Goal: Task Accomplishment & Management: Manage account settings

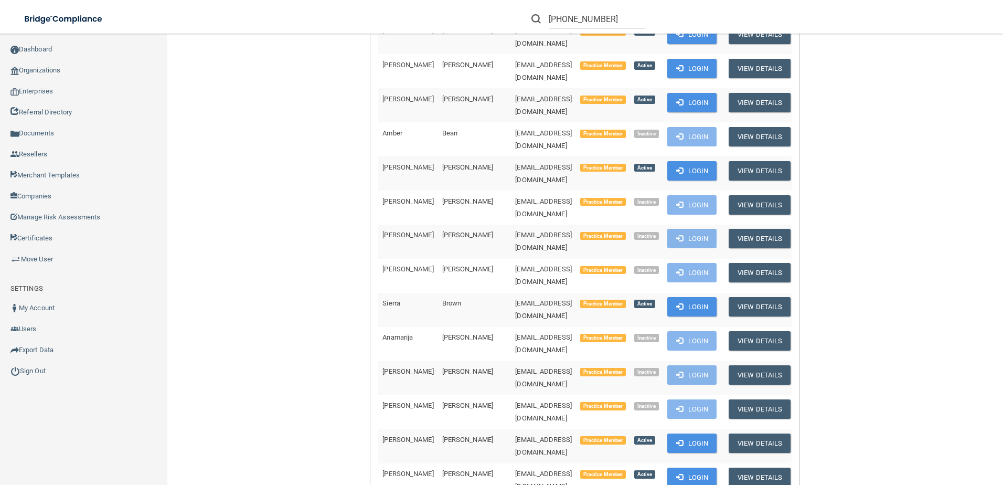
scroll to position [210, 0]
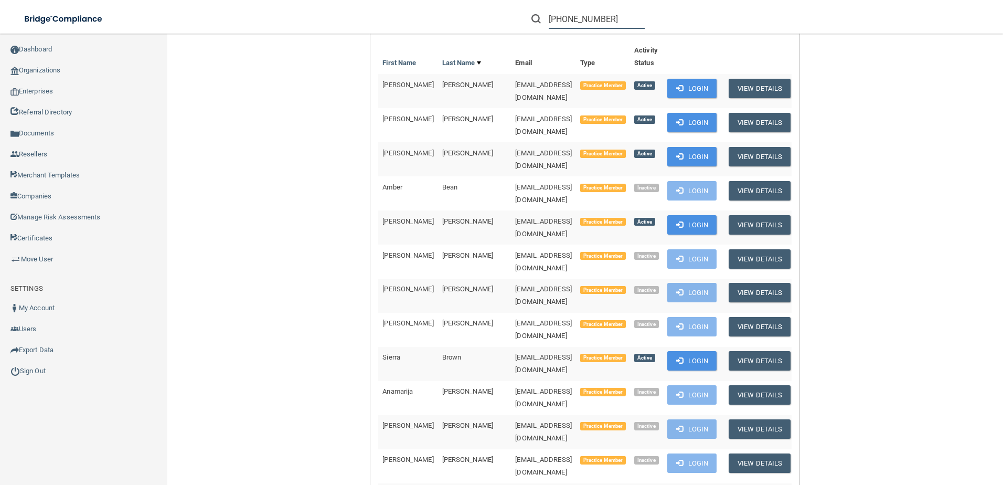
drag, startPoint x: 606, startPoint y: 24, endPoint x: 527, endPoint y: 28, distance: 79.9
click at [527, 28] on form "(603) 622-3162" at bounding box center [587, 18] width 129 height 19
paste input "James E Butler Dmd Inc"
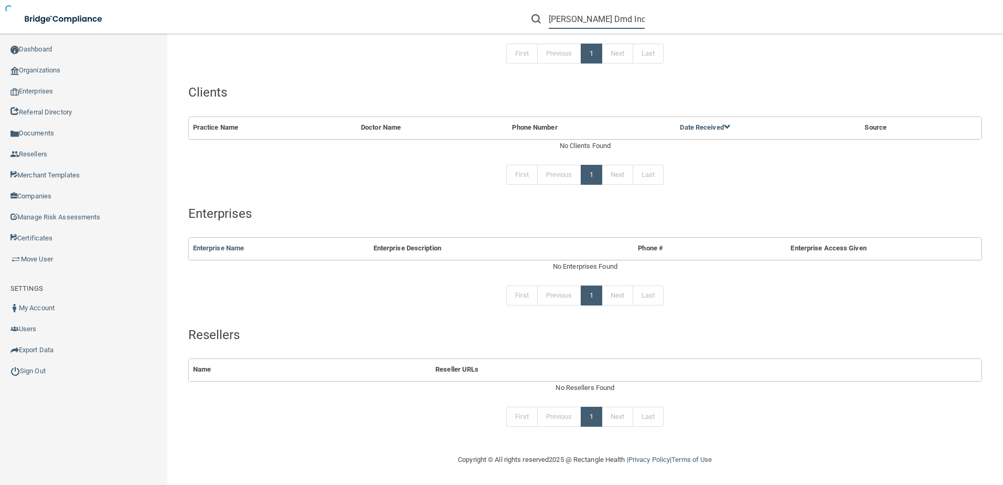
scroll to position [125, 0]
drag, startPoint x: 625, startPoint y: 21, endPoint x: 685, endPoint y: 21, distance: 60.8
click at [685, 21] on div "James E Butler Dmd Inc" at bounding box center [711, 19] width 390 height 38
type input "James E Butler Dmd"
drag, startPoint x: 551, startPoint y: 18, endPoint x: 833, endPoint y: 26, distance: 282.8
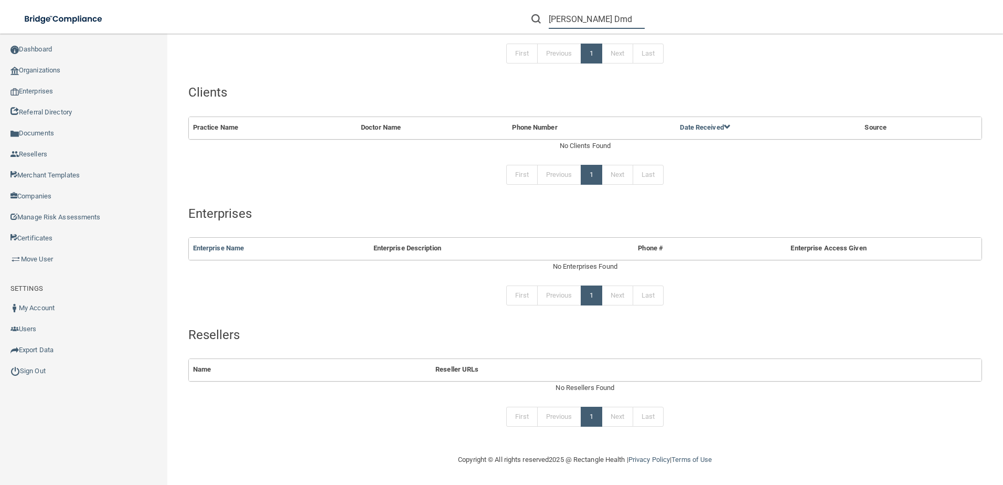
click at [833, 26] on div "James E Butler Dmd" at bounding box center [711, 19] width 390 height 38
paste input "(614) 529-0062"
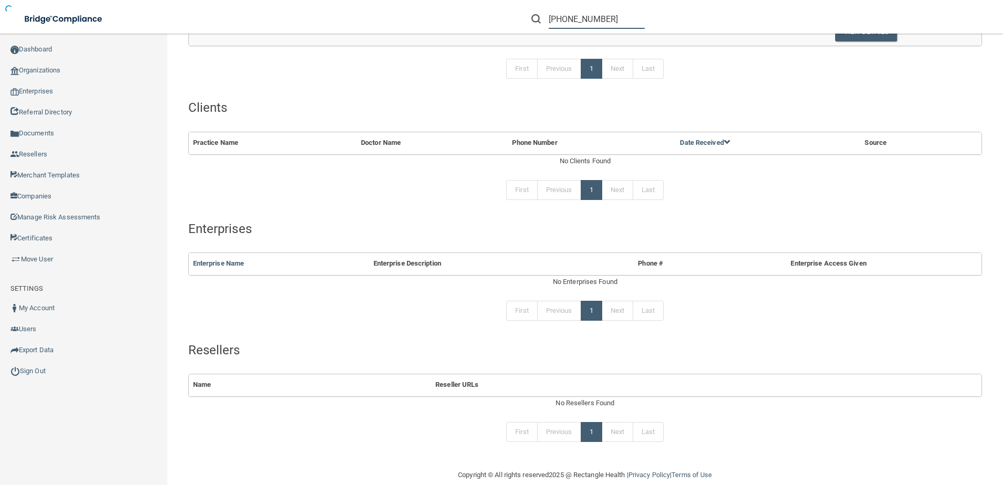
scroll to position [140, 0]
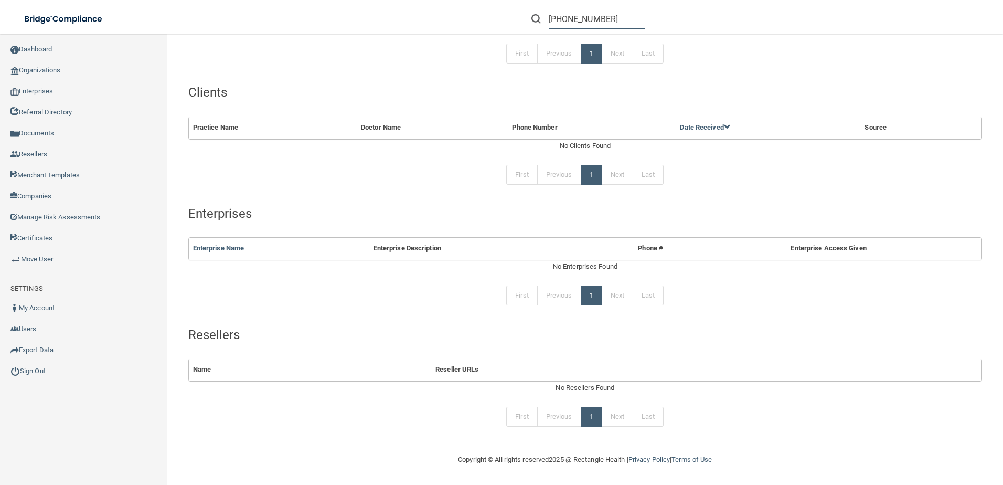
click at [614, 19] on input "(614) 529-0062" at bounding box center [597, 18] width 96 height 19
click at [553, 19] on input "(614) 529-0062" at bounding box center [597, 18] width 96 height 19
click at [566, 22] on input "614) 529-0062" at bounding box center [597, 18] width 96 height 19
click at [570, 20] on input "614) 529-0062" at bounding box center [597, 18] width 96 height 19
type input "614-529-0062"
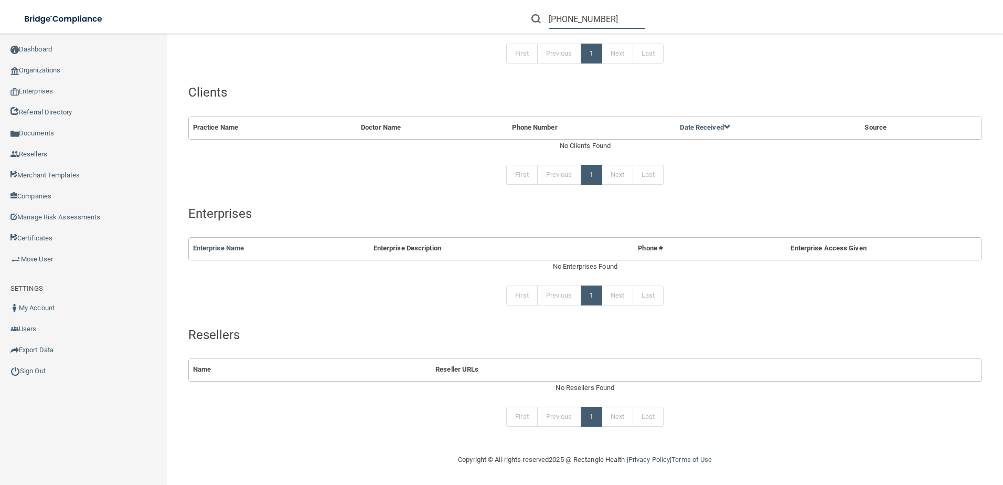
drag, startPoint x: 596, startPoint y: 20, endPoint x: 367, endPoint y: 20, distance: 229.2
click at [367, 0] on div "Toggle navigation 614-529-0062 Manage My Enterprise Manage My Location" at bounding box center [501, 0] width 1003 height 0
click at [367, 20] on div "Toggle navigation" at bounding box center [209, 19] width 418 height 38
click at [559, 17] on input "text" at bounding box center [597, 18] width 96 height 19
paste input "James E Butler"
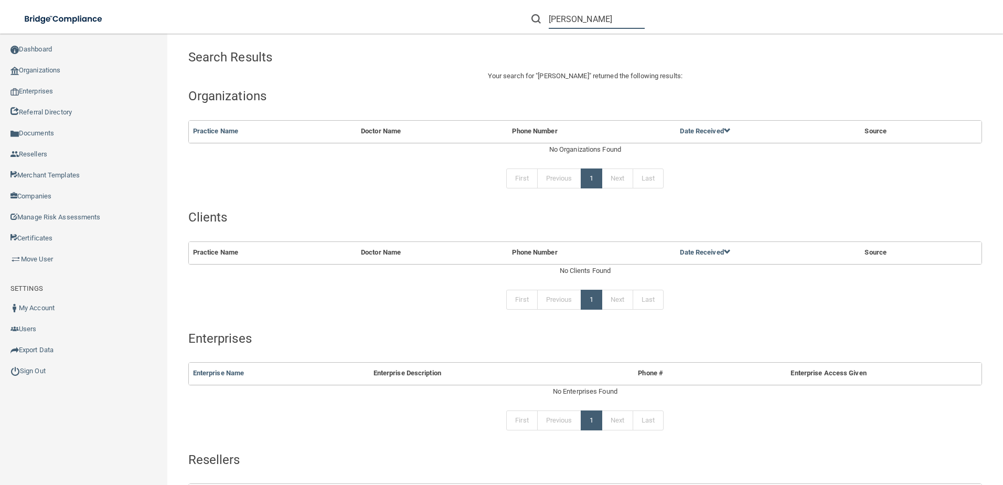
click at [621, 16] on input "James E Butler" at bounding box center [597, 18] width 96 height 19
click at [584, 18] on input "James E Butler" at bounding box center [597, 18] width 96 height 19
type input "James Butler"
drag, startPoint x: 597, startPoint y: 22, endPoint x: 479, endPoint y: 20, distance: 118.0
click at [479, 20] on div "James Butler Manage My Enterprise Manage My Location" at bounding box center [710, 19] width 585 height 38
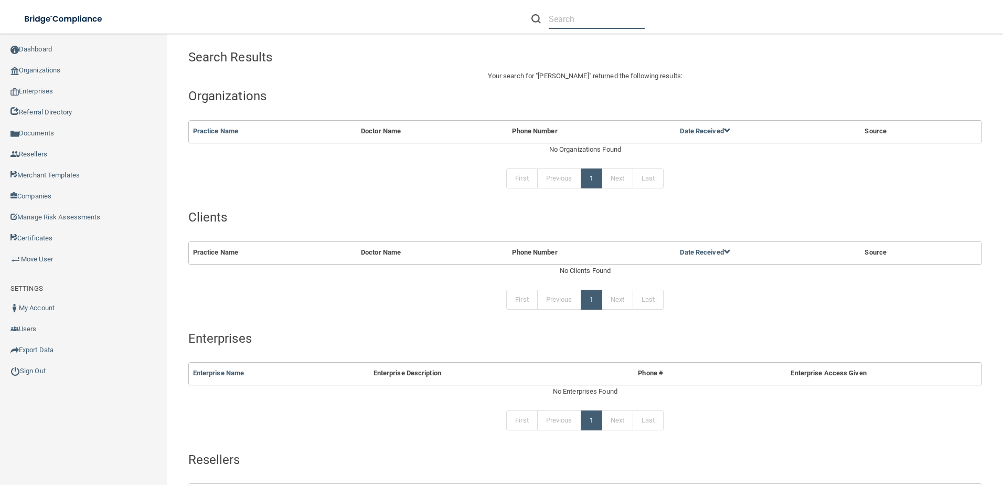
paste input "3535 Fishinge"
type input "3535 Fishinger Blvd"
drag, startPoint x: 625, startPoint y: 15, endPoint x: 357, endPoint y: 30, distance: 268.4
click at [357, 0] on div "Toggle navigation 3535 Fishinger Blvd Manage My Enterprise Manage My Location" at bounding box center [501, 0] width 1003 height 0
paste input "[EMAIL_ADDRESS][DOMAIN_NAME]"
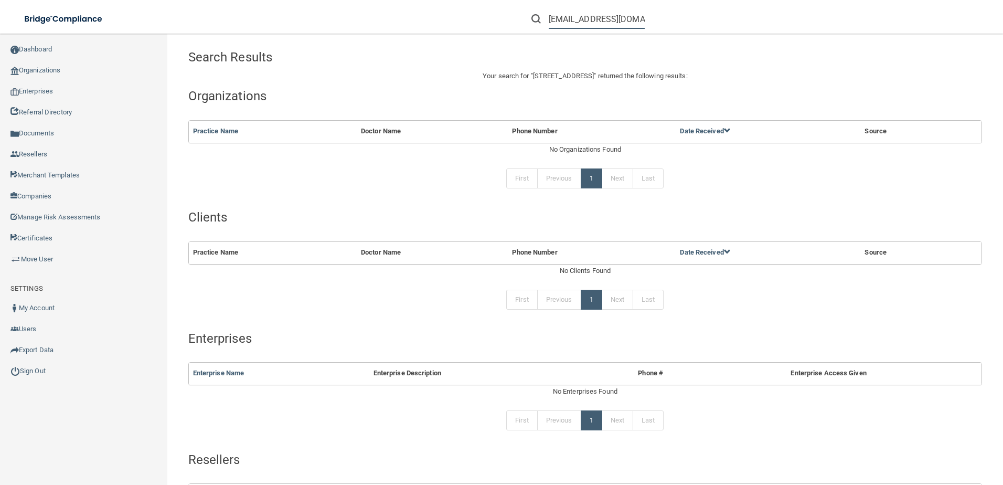
scroll to position [0, 23]
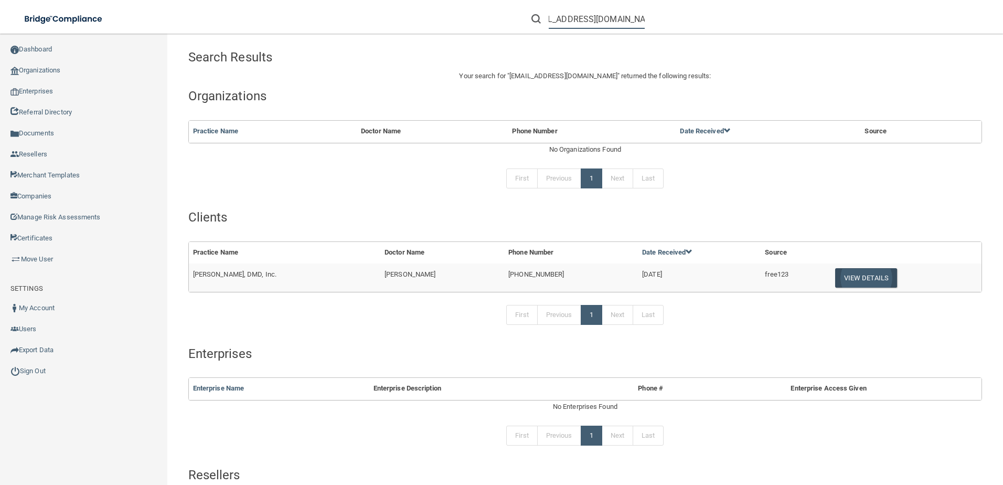
type input "[EMAIL_ADDRESS][DOMAIN_NAME]"
click at [857, 281] on button "View Details" at bounding box center [866, 277] width 62 height 19
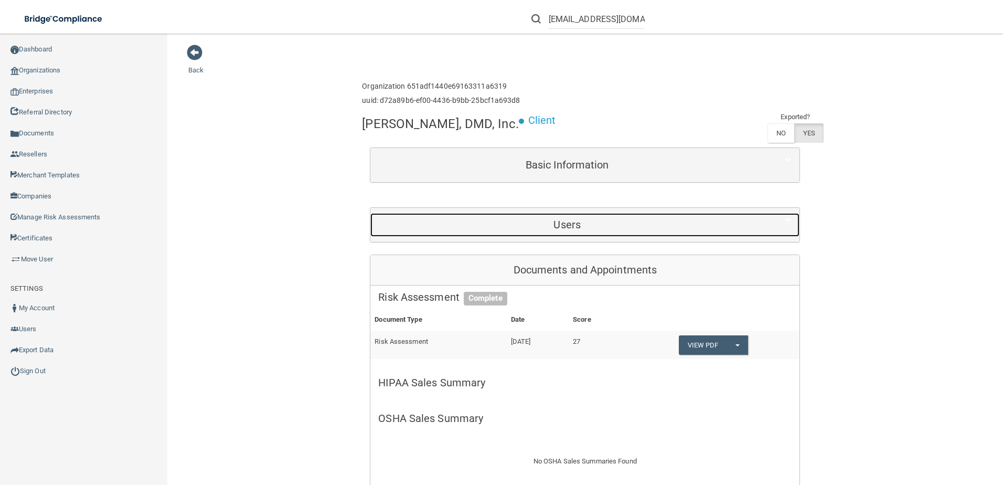
click at [462, 227] on h5 "Users" at bounding box center [567, 225] width 378 height 12
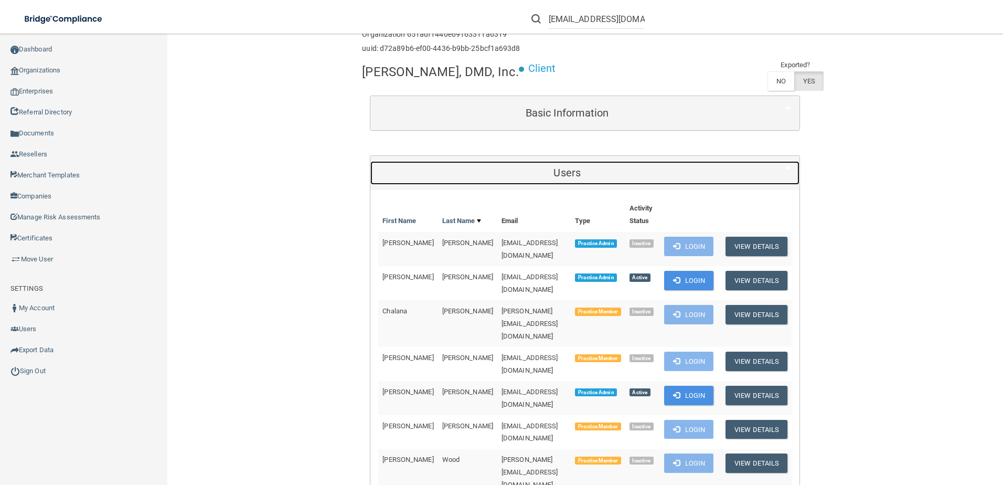
scroll to position [52, 0]
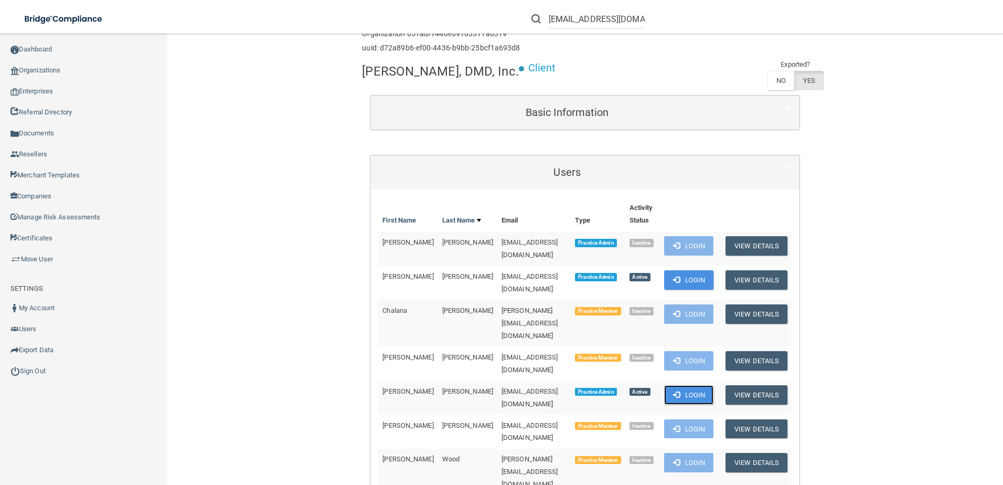
click at [680, 385] on button "Login" at bounding box center [689, 394] width 50 height 19
click at [684, 385] on button "Login" at bounding box center [689, 394] width 50 height 19
click at [679, 385] on button "Login" at bounding box center [689, 394] width 50 height 19
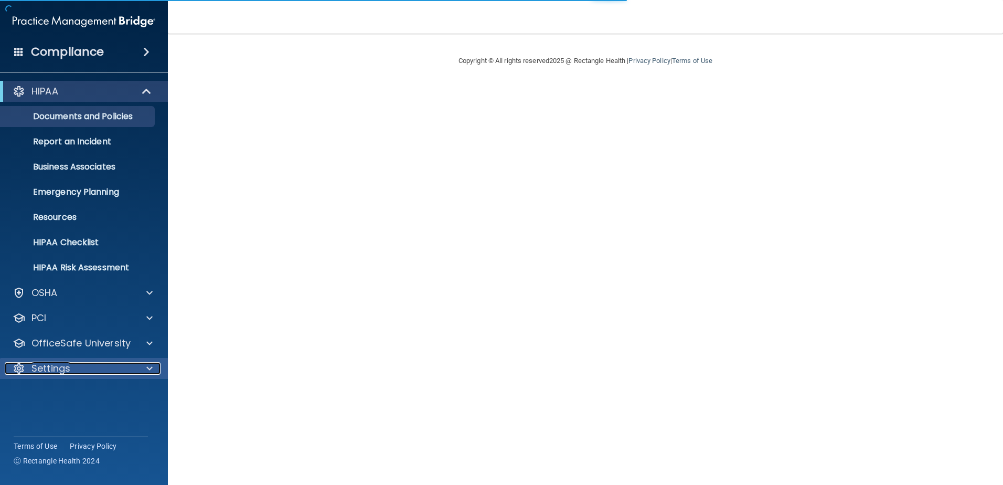
click at [49, 369] on p "Settings" at bounding box center [50, 368] width 39 height 13
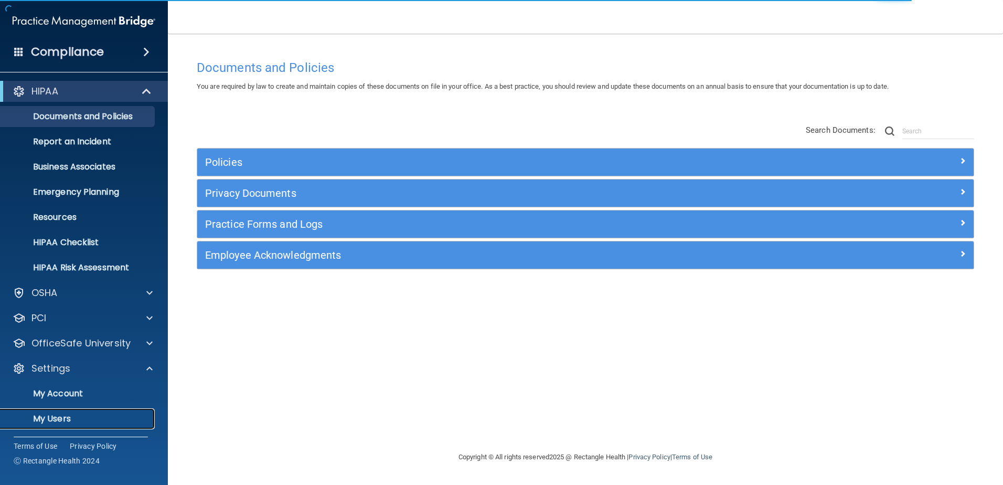
click at [68, 420] on p "My Users" at bounding box center [78, 418] width 143 height 10
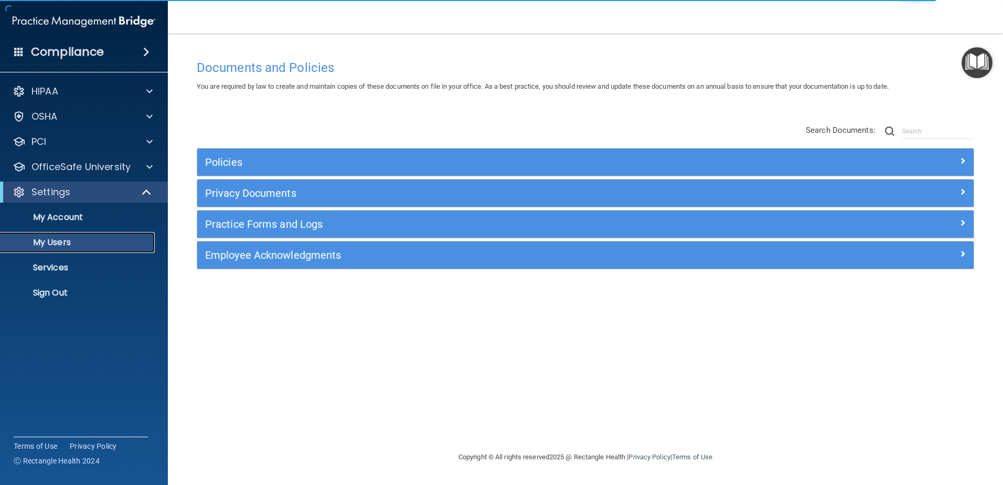
select select "20"
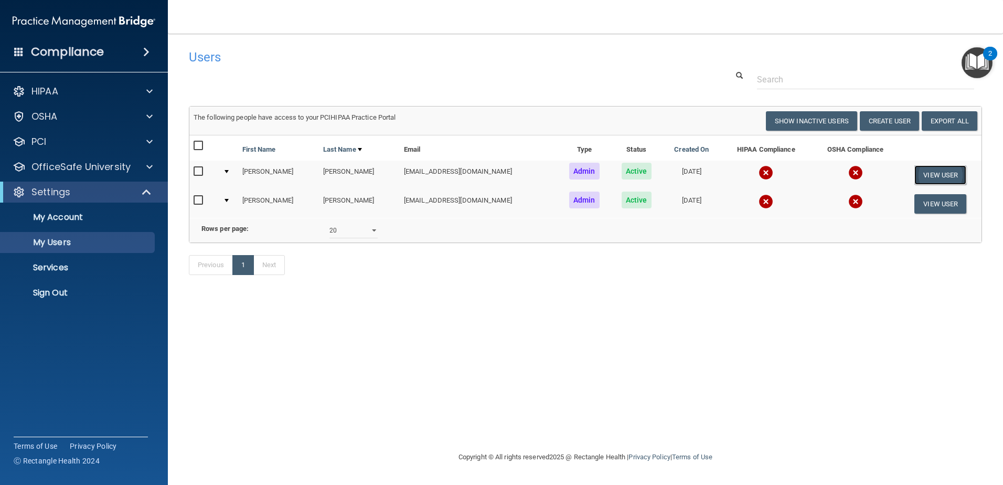
click at [934, 171] on button "View User" at bounding box center [940, 174] width 52 height 19
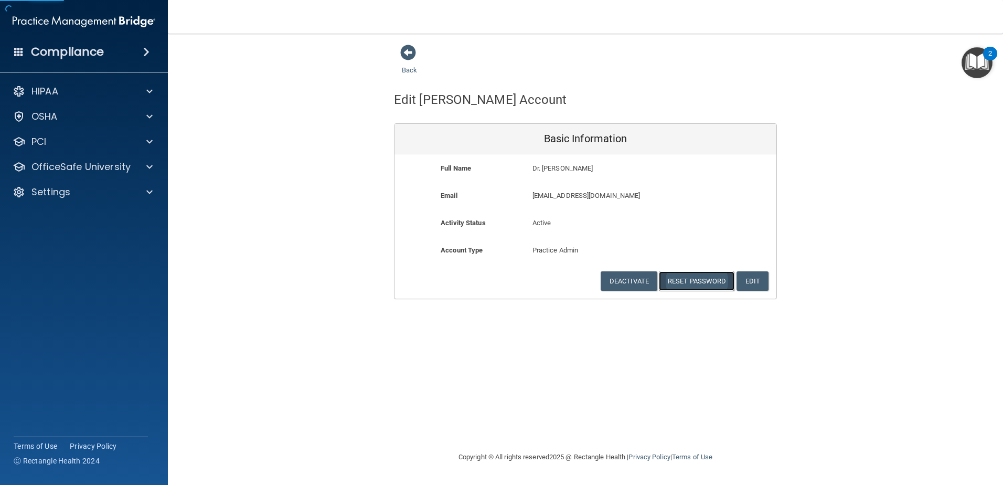
click at [709, 279] on button "Reset Password" at bounding box center [697, 280] width 76 height 19
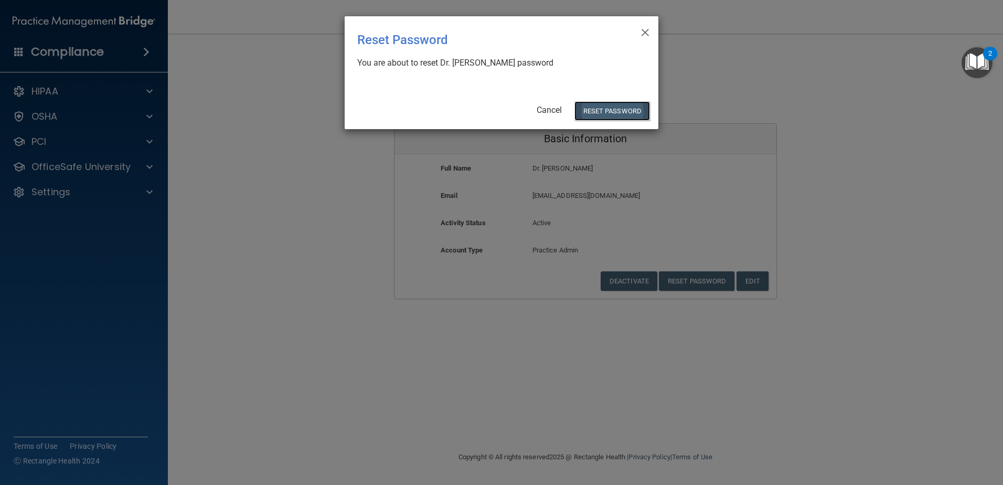
click at [614, 102] on button "Reset Password" at bounding box center [612, 110] width 76 height 19
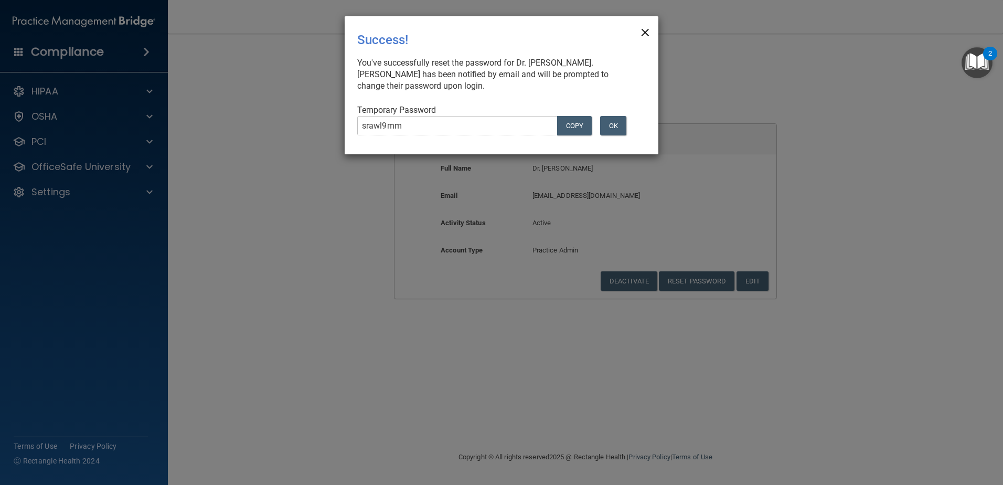
click at [643, 34] on span "×" at bounding box center [644, 30] width 9 height 21
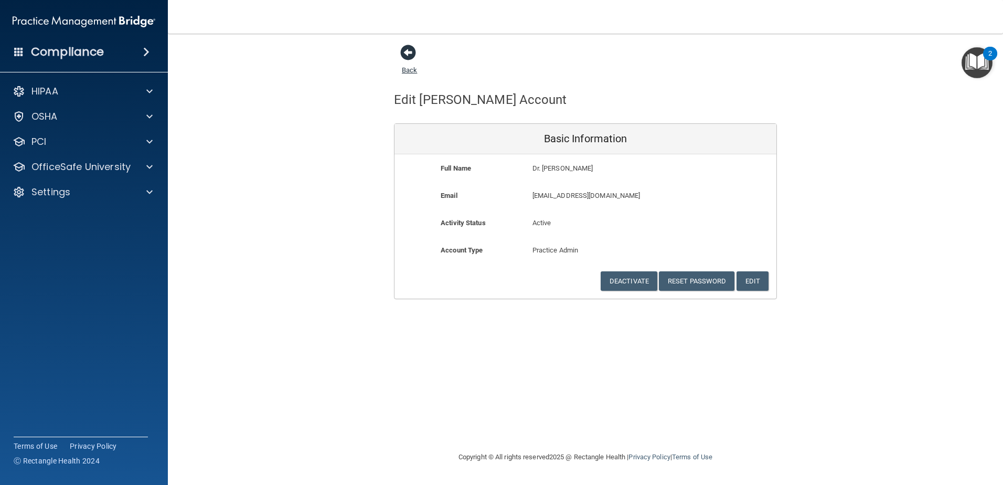
click at [409, 54] on span at bounding box center [408, 53] width 16 height 16
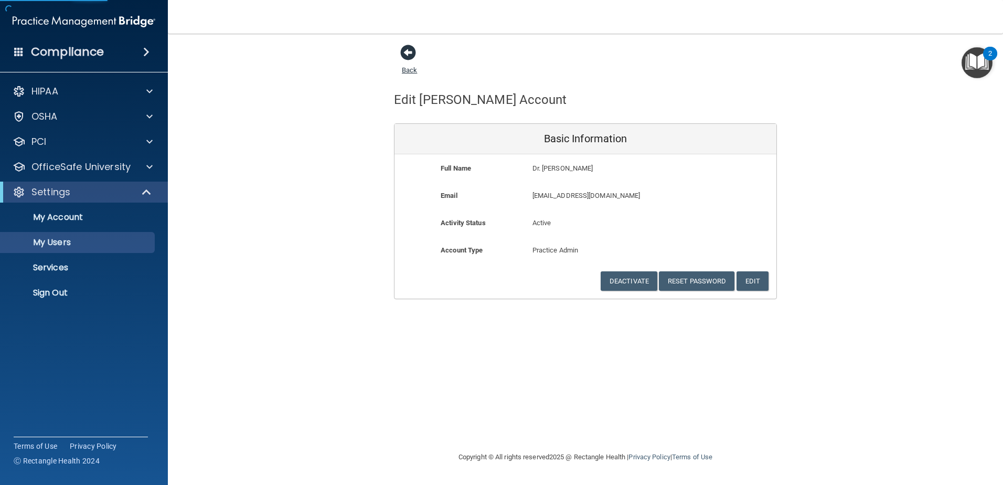
select select "20"
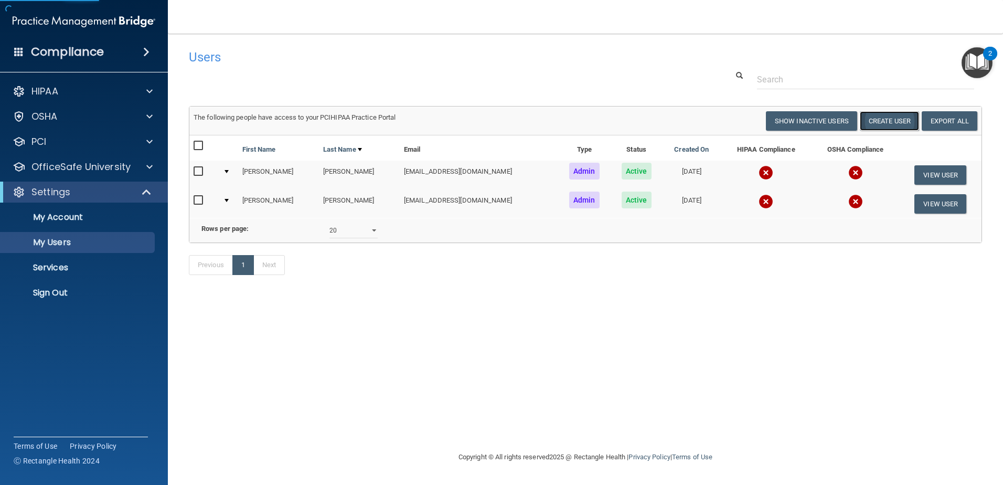
click at [891, 119] on button "Create User" at bounding box center [889, 120] width 59 height 19
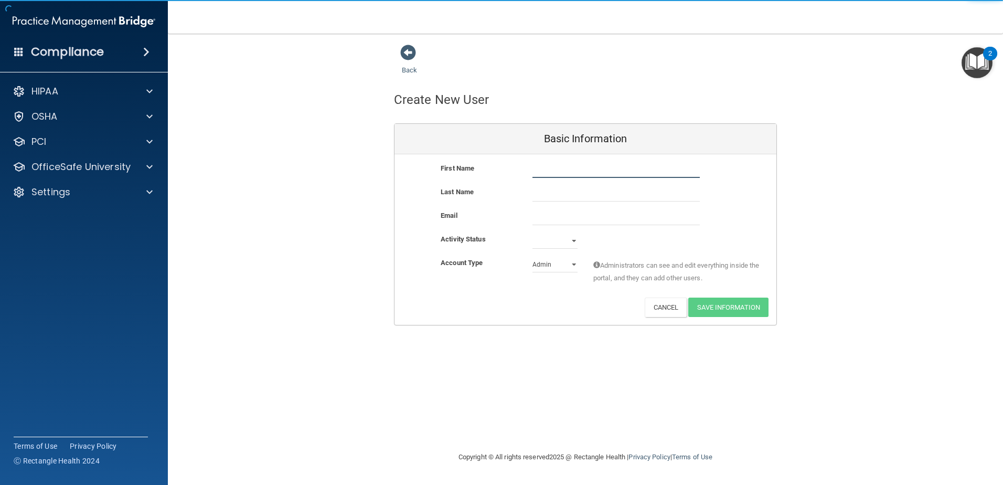
click at [587, 169] on input "text" at bounding box center [615, 170] width 167 height 16
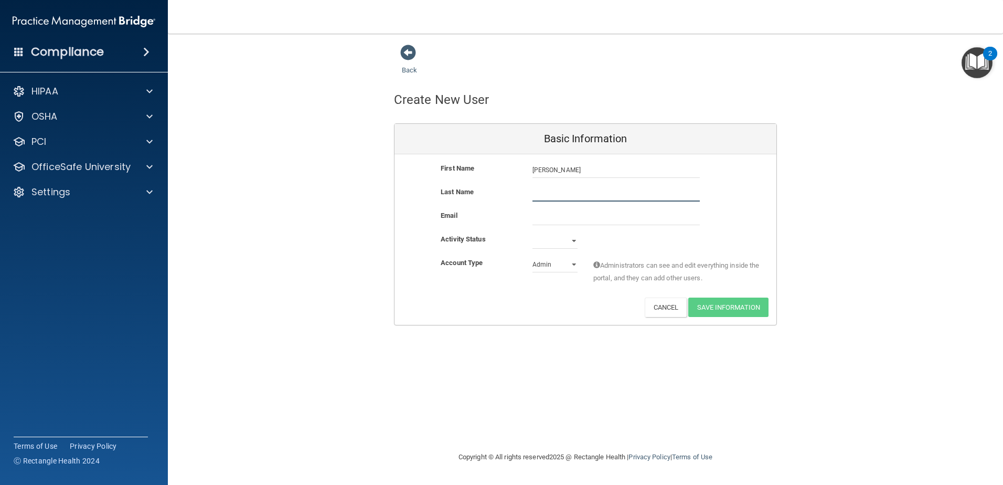
click at [578, 189] on input "text" at bounding box center [615, 194] width 167 height 16
click at [564, 175] on input "Brynn" at bounding box center [615, 170] width 167 height 16
type input "Bryn"
click at [553, 195] on input "text" at bounding box center [615, 194] width 167 height 16
type input "Rice"
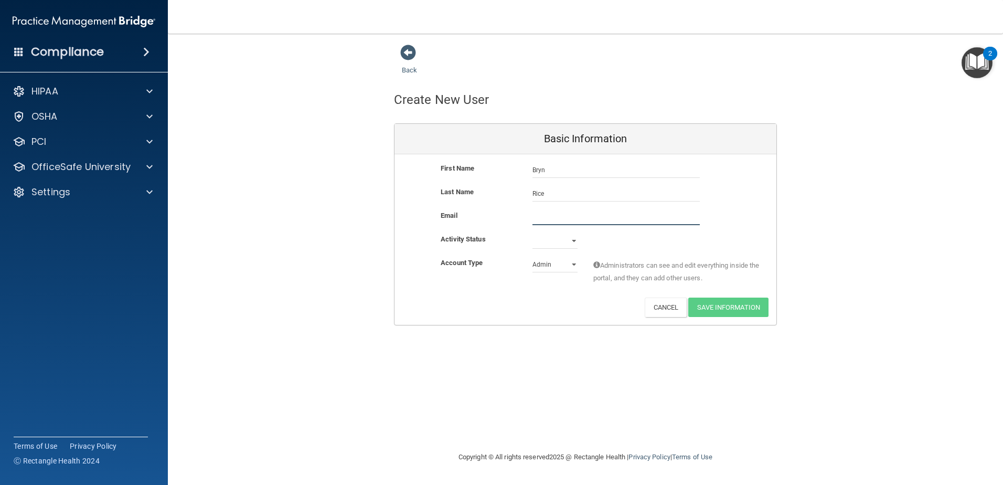
click at [541, 218] on input "email" at bounding box center [615, 217] width 167 height 16
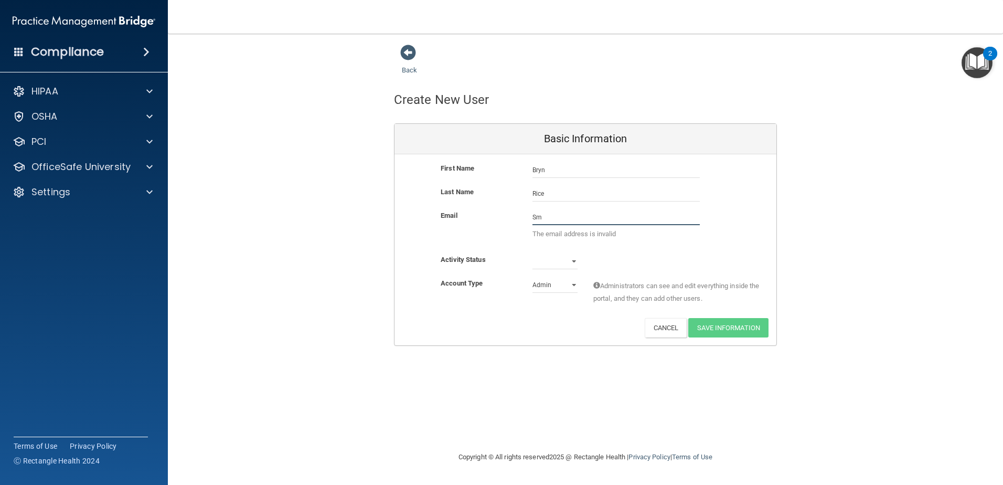
type input "S"
type input "idism"
drag, startPoint x: 576, startPoint y: 217, endPoint x: 425, endPoint y: 221, distance: 151.1
click at [425, 221] on div "Email idism The email address is invalid" at bounding box center [585, 227] width 382 height 36
paste input "[EMAIL_ADDRESS][DOMAIN_NAME]"
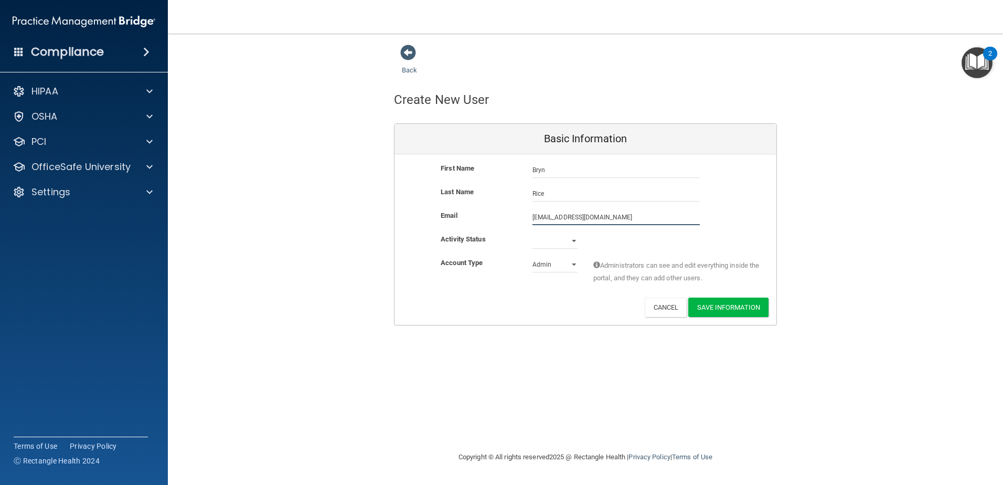
click at [544, 215] on input "[EMAIL_ADDRESS][DOMAIN_NAME]" at bounding box center [615, 217] width 167 height 16
type input "[EMAIL_ADDRESS][DOMAIN_NAME]"
click at [551, 240] on select "Active Inactive" at bounding box center [554, 243] width 45 height 16
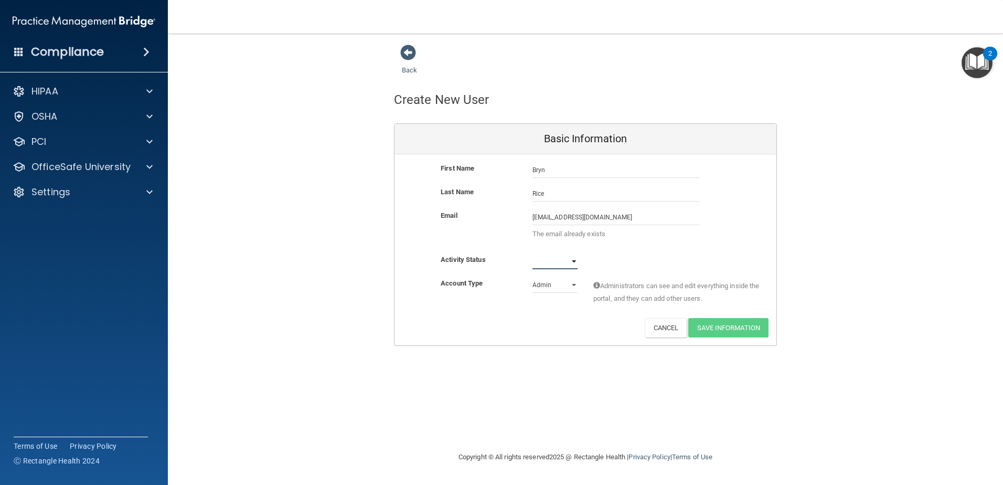
select select "active"
click at [532, 253] on select "Active Inactive" at bounding box center [554, 261] width 45 height 16
click at [707, 295] on span "Administrators can see and edit everything inside the portal, and they can add …" at bounding box center [676, 292] width 167 height 25
click at [533, 219] on input "[EMAIL_ADDRESS][DOMAIN_NAME]" at bounding box center [615, 217] width 167 height 16
click at [684, 273] on div "First Name Bryn Rice Bryn Last Name Rice Email idismile3535@gmail.com idismile3…" at bounding box center [585, 249] width 382 height 191
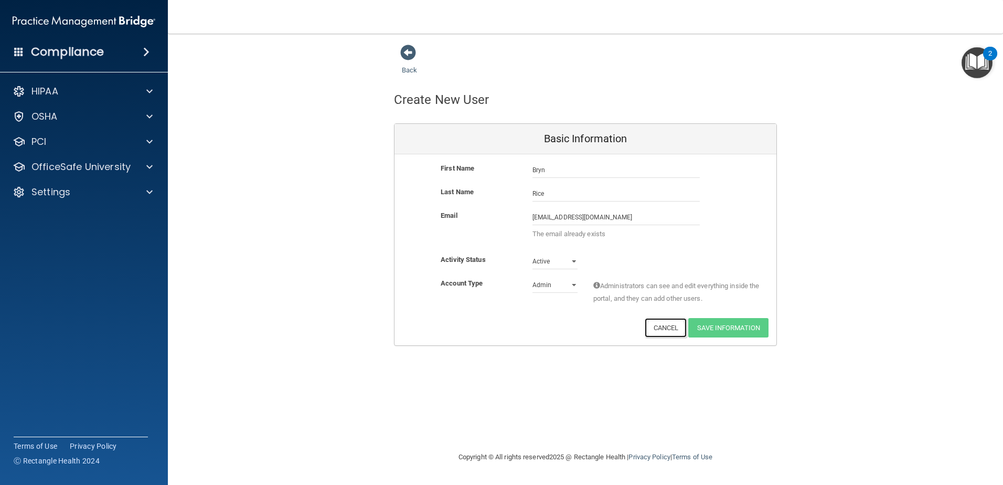
click at [667, 329] on button "Cancel" at bounding box center [666, 327] width 42 height 19
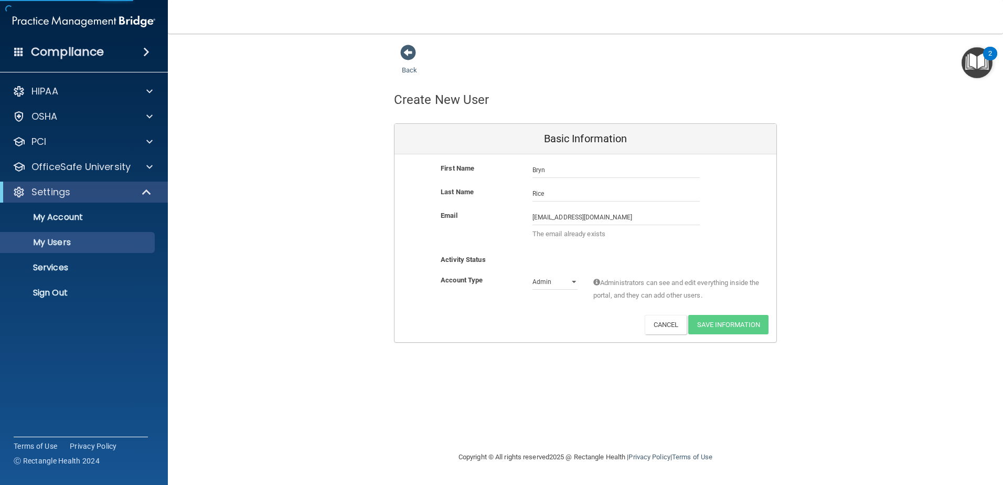
select select "20"
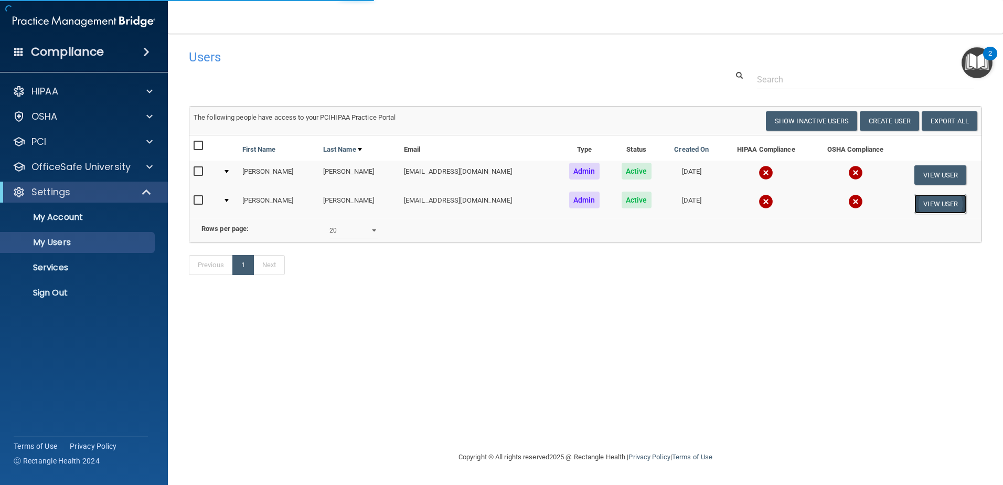
click at [938, 206] on button "View User" at bounding box center [940, 203] width 52 height 19
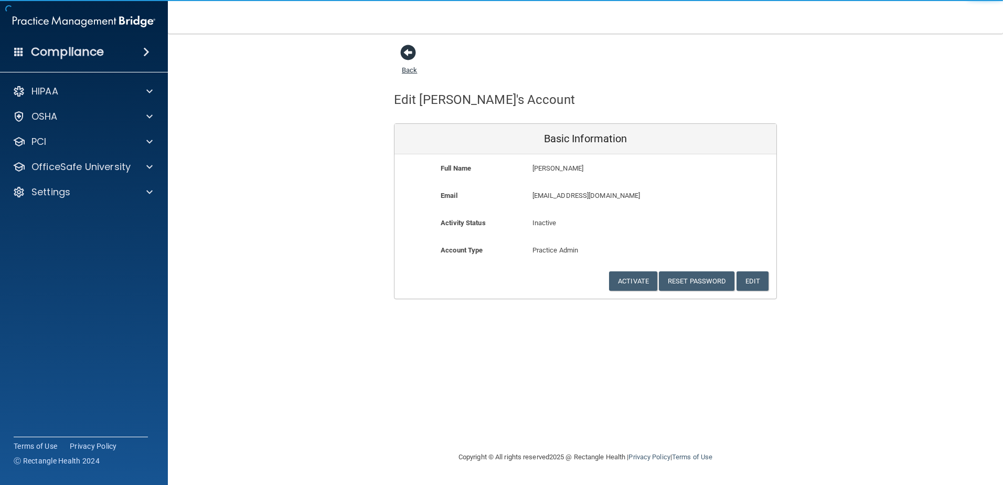
click at [405, 53] on span at bounding box center [408, 53] width 16 height 16
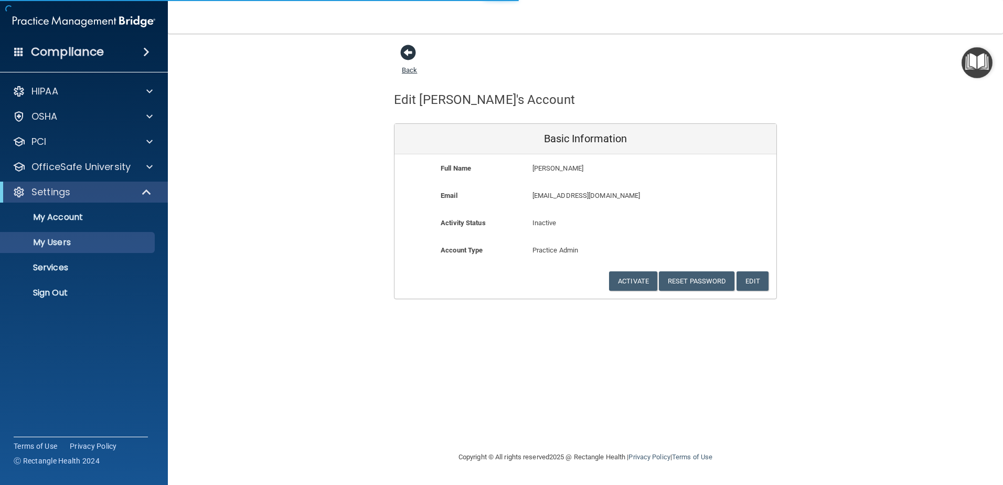
select select "20"
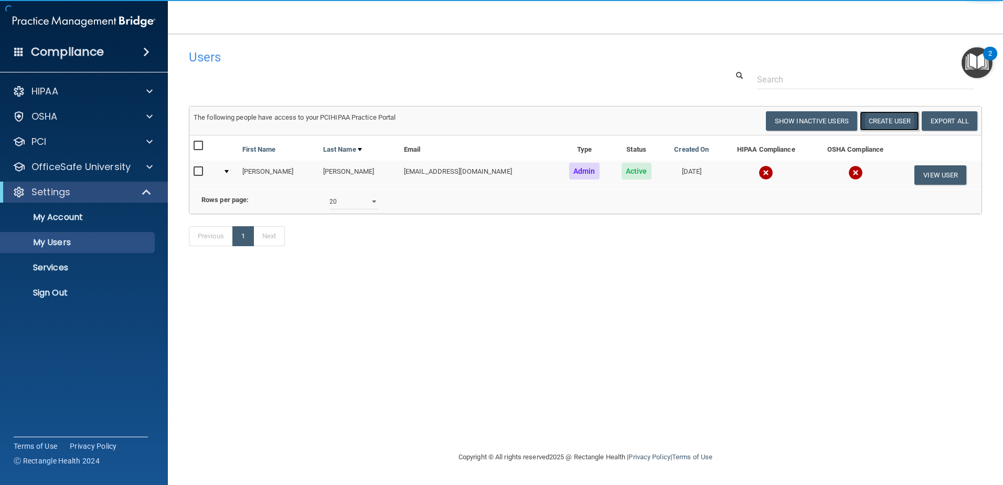
click at [881, 123] on button "Create User" at bounding box center [889, 120] width 59 height 19
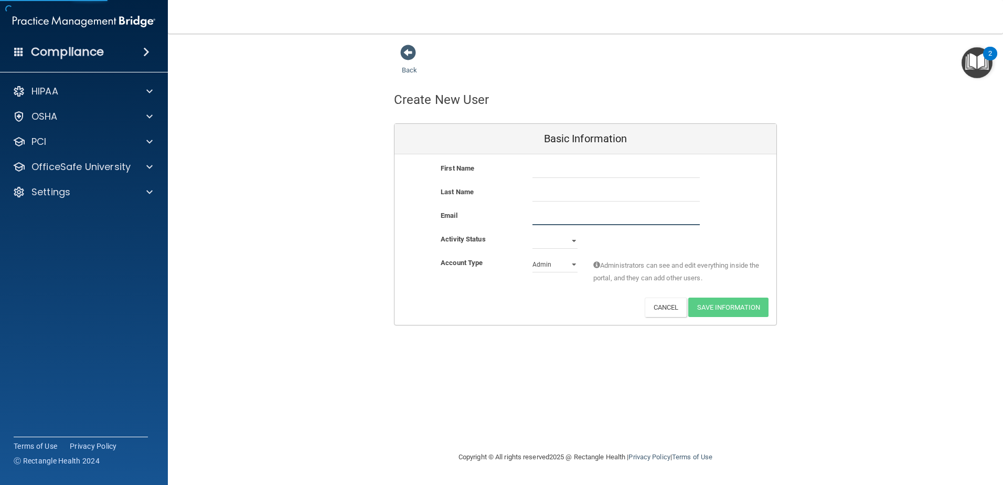
click at [550, 220] on input "email" at bounding box center [615, 217] width 167 height 16
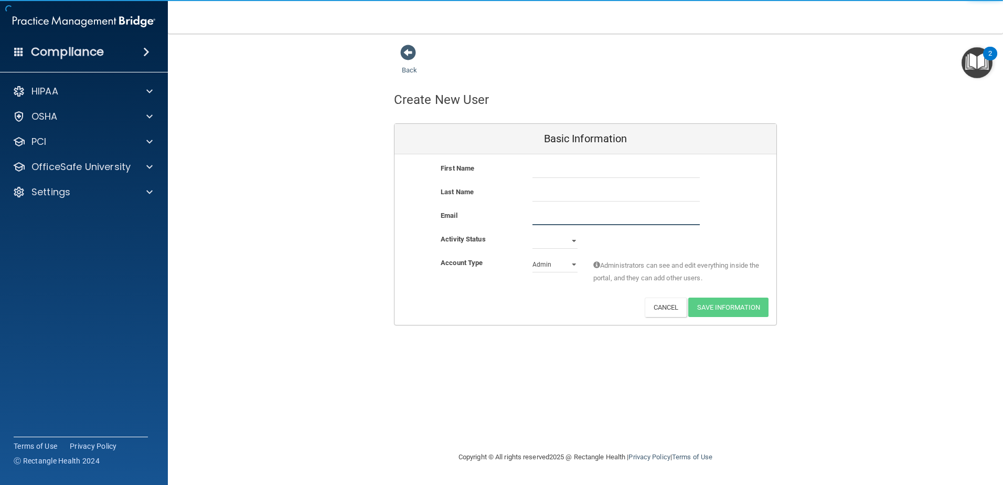
paste input "[EMAIL_ADDRESS][DOMAIN_NAME]"
type input "[EMAIL_ADDRESS][DOMAIN_NAME]"
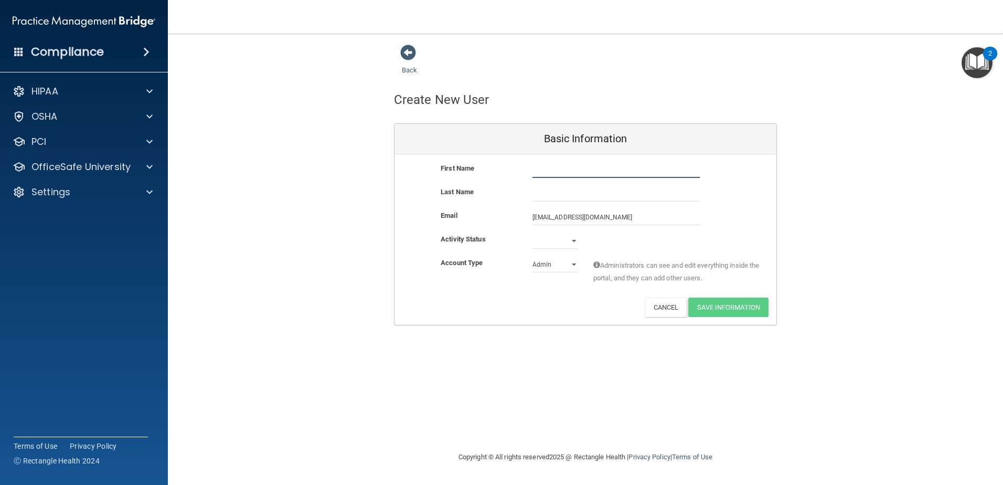
type input "Bryn"
type input "Rice"
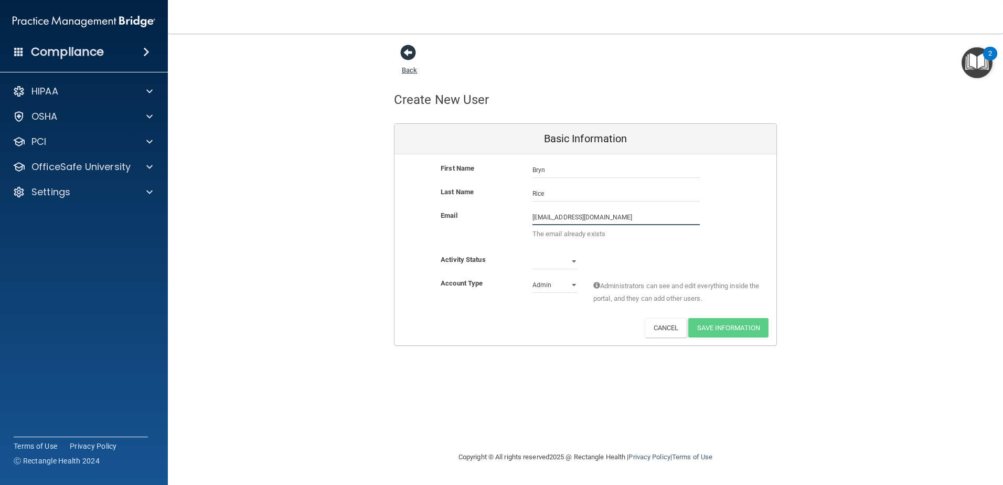
type input "[EMAIL_ADDRESS][DOMAIN_NAME]"
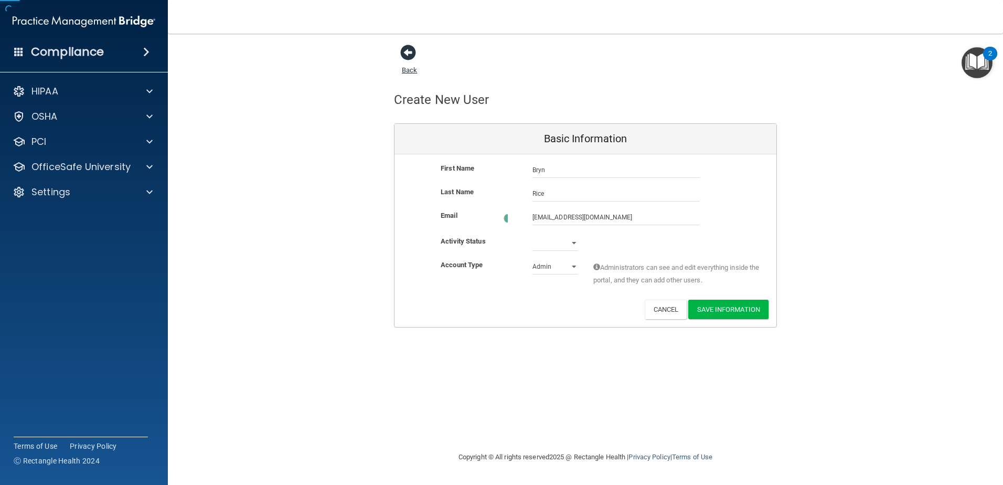
click at [411, 54] on span at bounding box center [408, 53] width 16 height 16
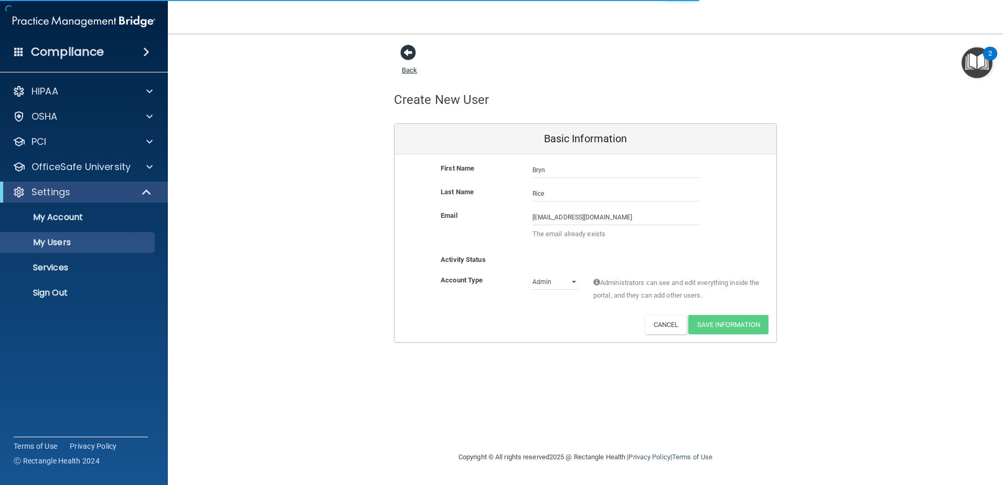
select select "20"
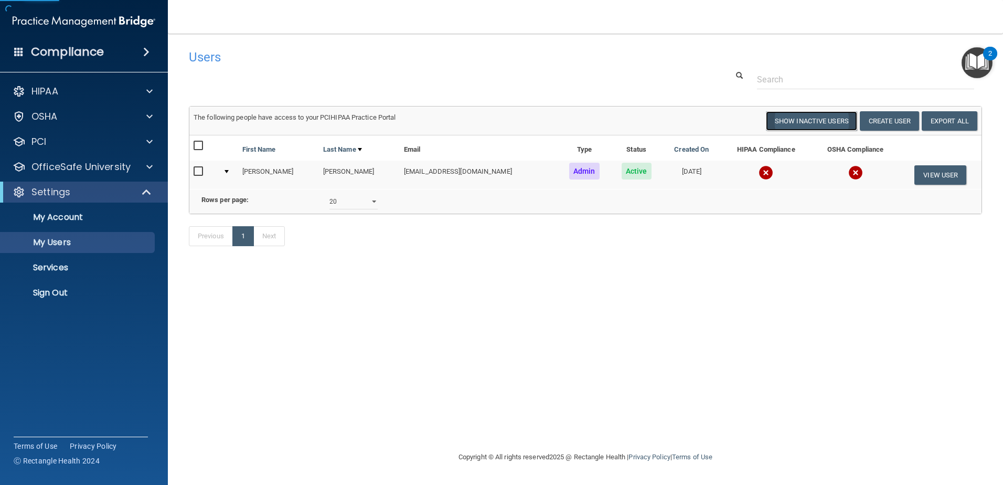
click at [826, 121] on button "Show Inactive Users" at bounding box center [811, 120] width 91 height 19
select select "20"
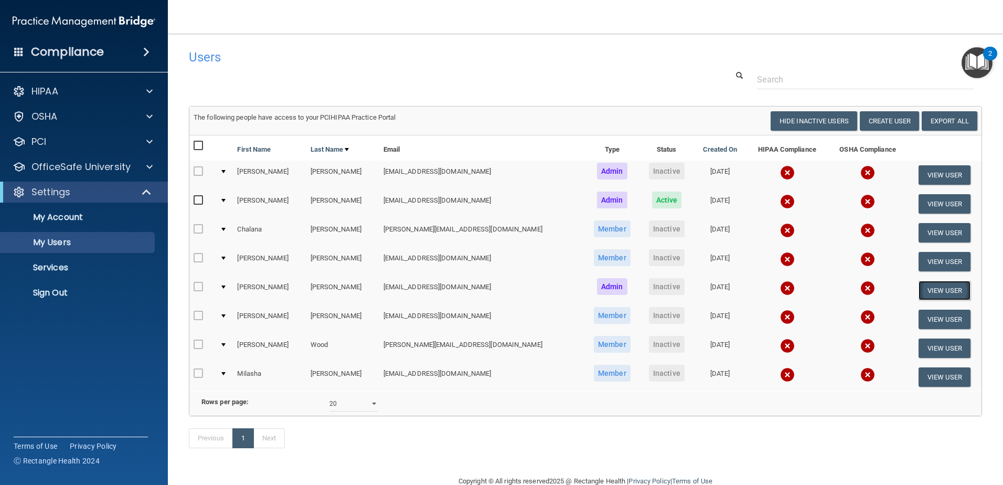
click at [935, 292] on button "View User" at bounding box center [944, 290] width 52 height 19
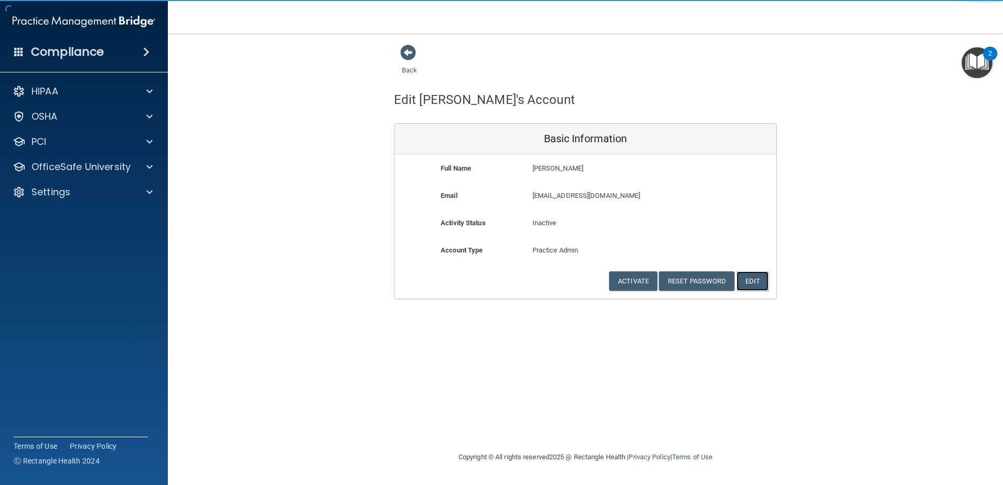
click at [754, 284] on button "Edit" at bounding box center [752, 280] width 32 height 19
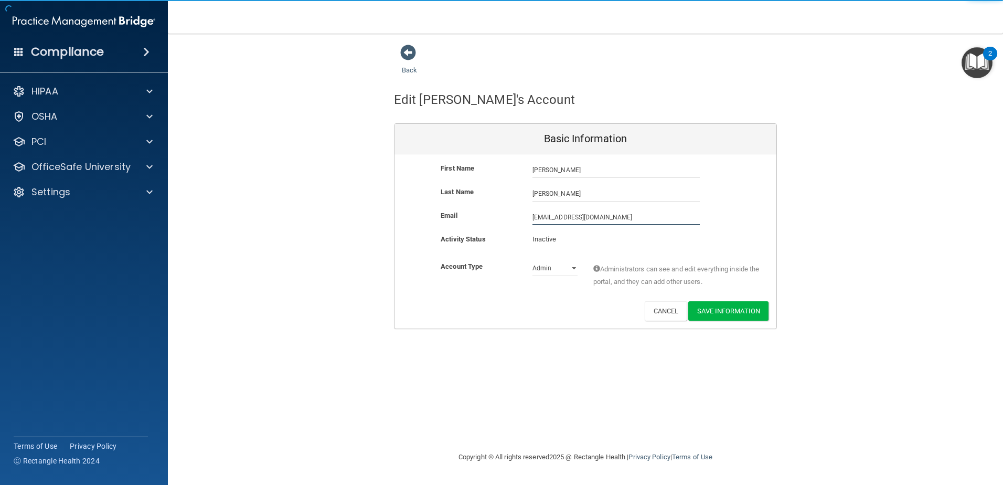
drag, startPoint x: 607, startPoint y: 218, endPoint x: 389, endPoint y: 222, distance: 217.7
click at [389, 222] on div "Back Edit [PERSON_NAME]'s Account Basic Information First Name [PERSON_NAME] [P…" at bounding box center [585, 186] width 793 height 285
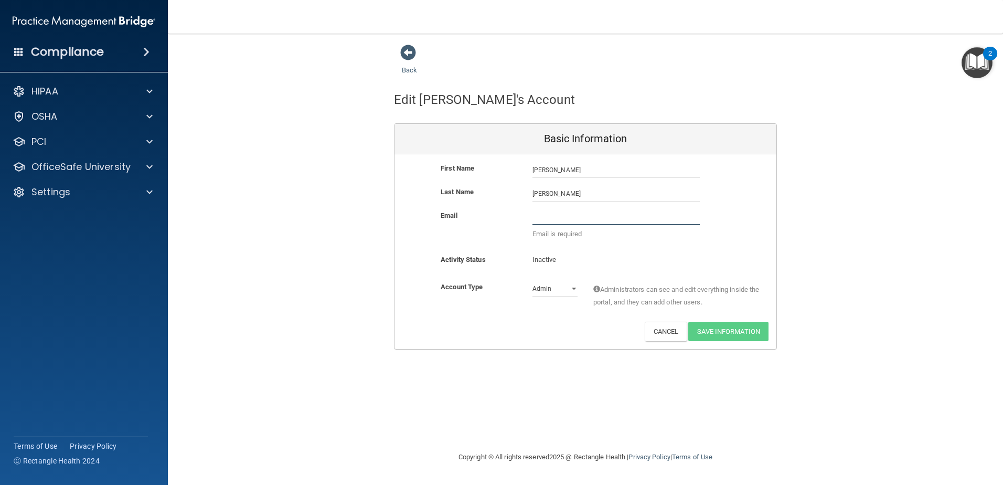
click at [549, 217] on input "email" at bounding box center [615, 217] width 167 height 16
paste input "[EMAIL_ADDRESS][DOMAIN_NAME]"
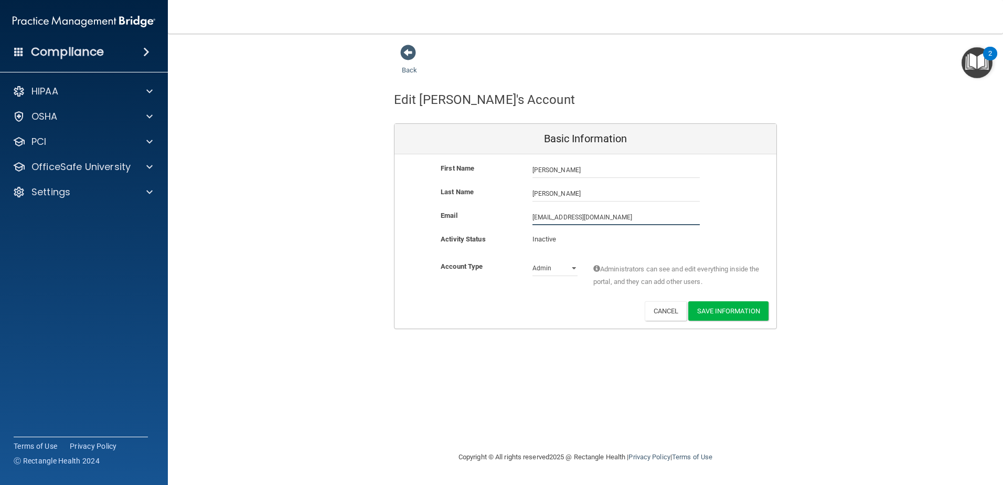
click at [545, 219] on input "[EMAIL_ADDRESS][DOMAIN_NAME]" at bounding box center [615, 217] width 167 height 16
click at [546, 219] on input "[EMAIL_ADDRESS][DOMAIN_NAME]" at bounding box center [615, 217] width 167 height 16
type input "[EMAIL_ADDRESS][DOMAIN_NAME]"
click at [743, 310] on button "Save Information" at bounding box center [728, 310] width 80 height 19
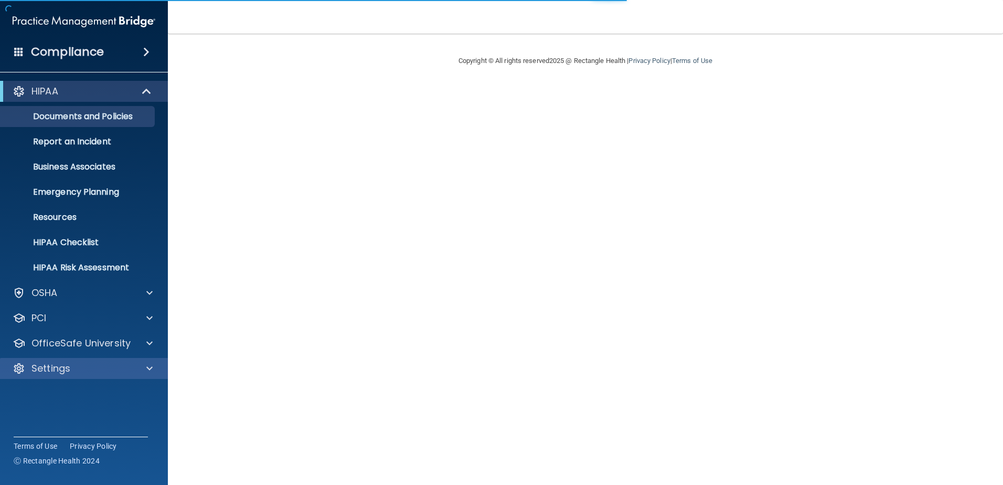
click at [50, 375] on div "Settings" at bounding box center [84, 368] width 168 height 21
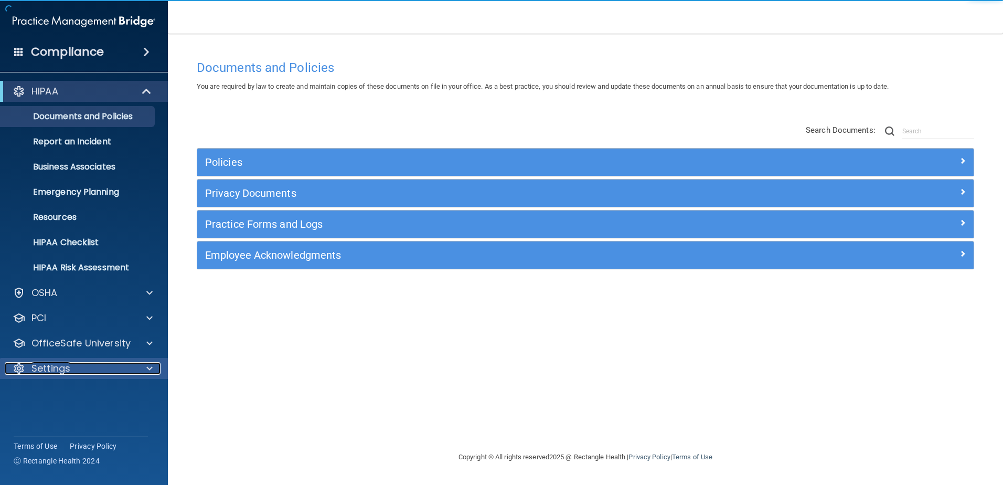
click at [54, 374] on p "Settings" at bounding box center [50, 368] width 39 height 13
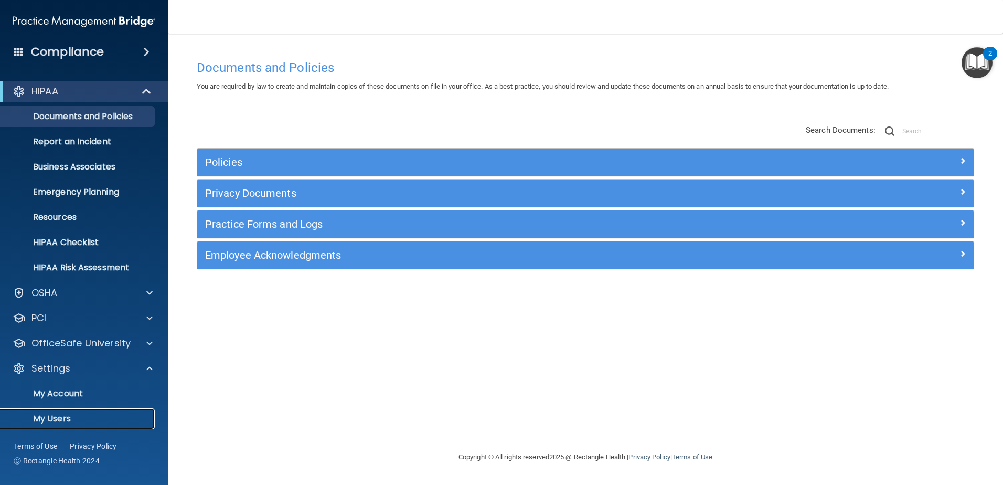
click at [51, 416] on p "My Users" at bounding box center [78, 418] width 143 height 10
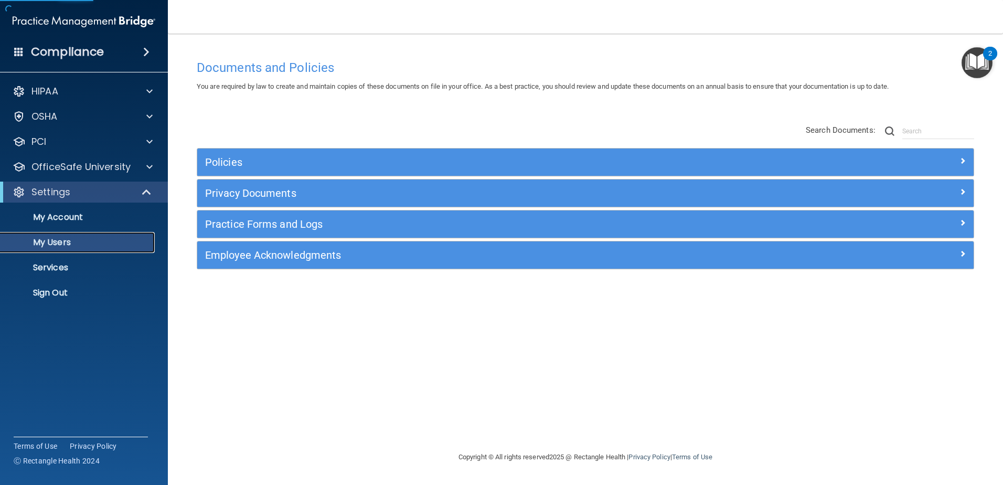
select select "20"
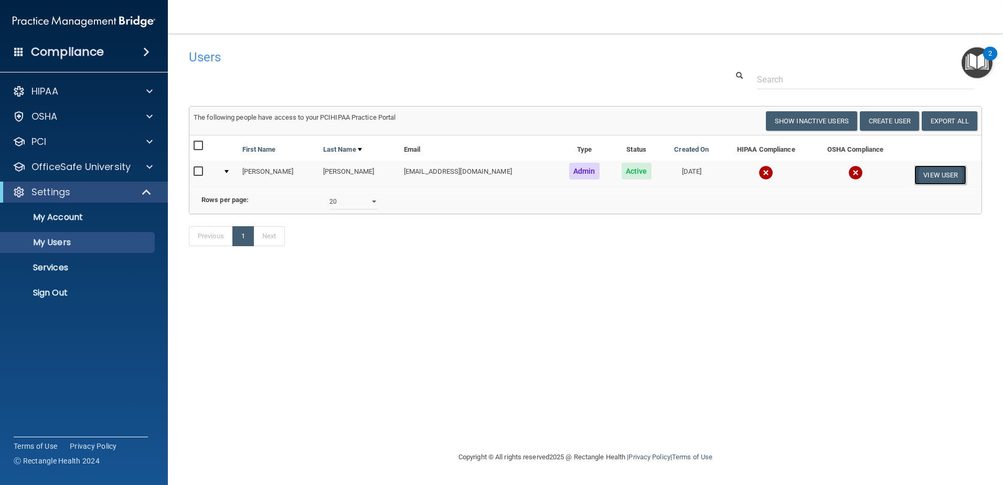
click at [935, 169] on button "View User" at bounding box center [940, 174] width 52 height 19
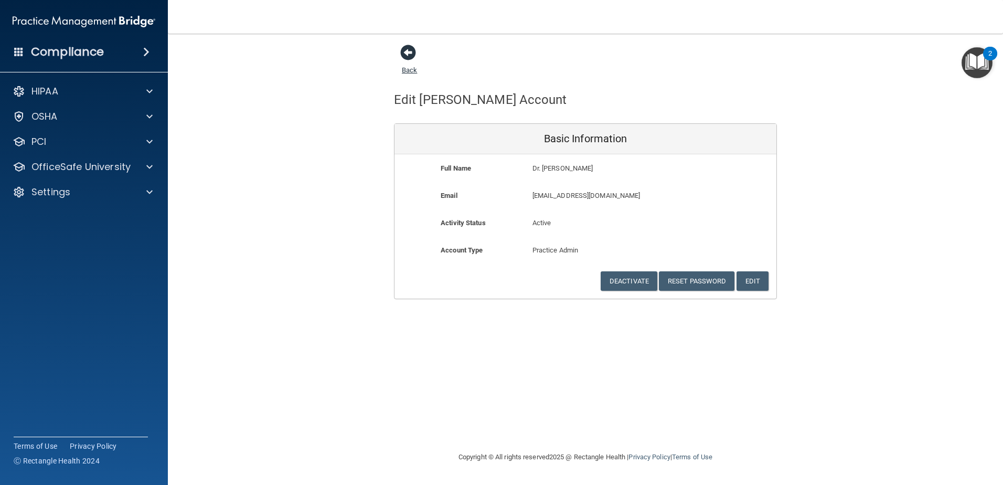
click at [414, 52] on span at bounding box center [408, 53] width 16 height 16
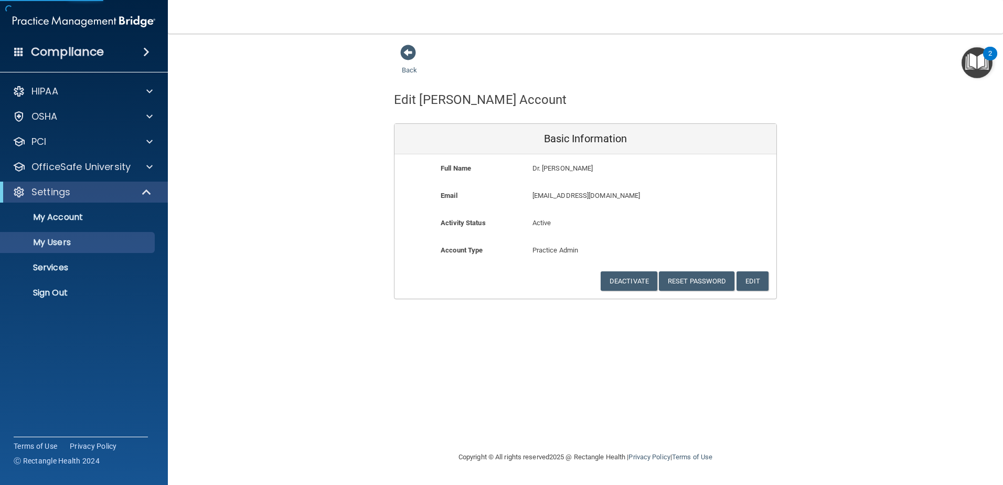
select select "20"
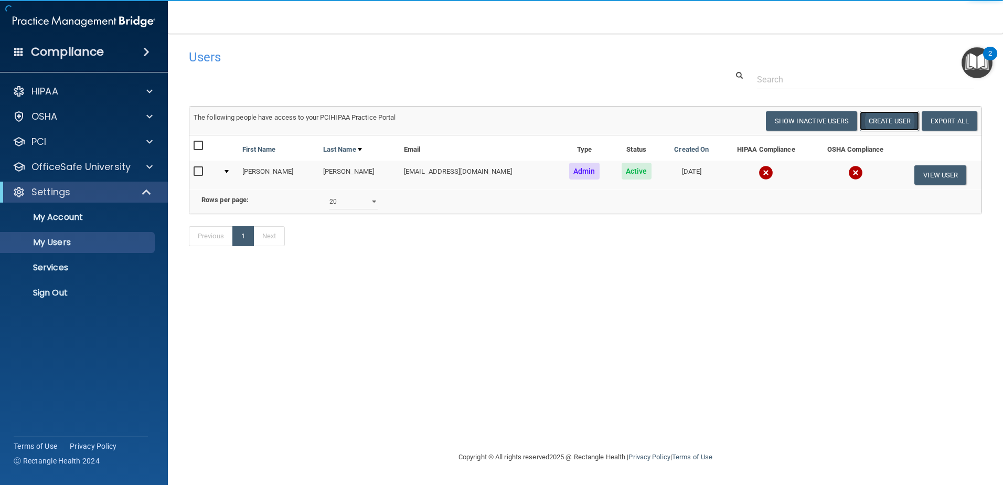
click at [883, 123] on button "Create User" at bounding box center [889, 120] width 59 height 19
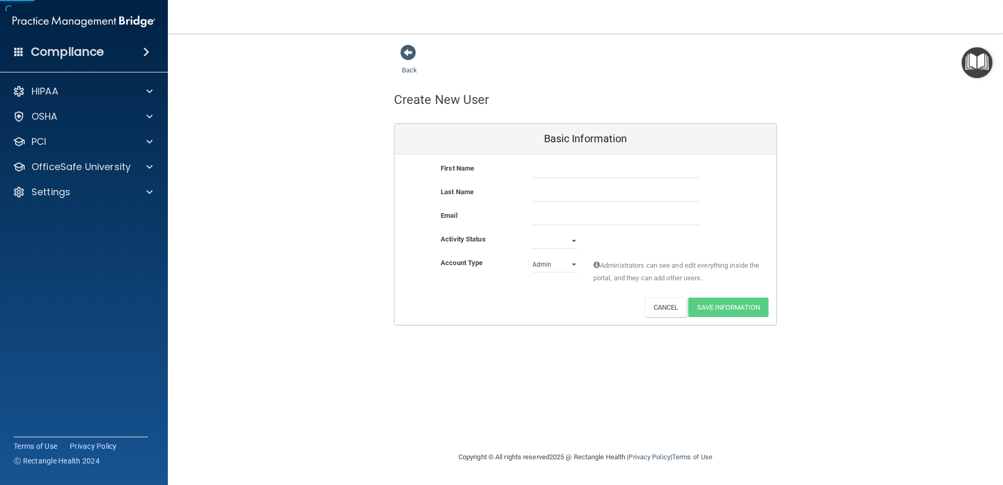
click at [578, 164] on div "First Name Last Name Email Activity Status Active Inactive Account Type Practic…" at bounding box center [585, 239] width 382 height 170
click at [578, 164] on input "text" at bounding box center [615, 170] width 167 height 16
type input "Bryn"
type input "Rice"
type input "[EMAIL_ADDRESS][DOMAIN_NAME]"
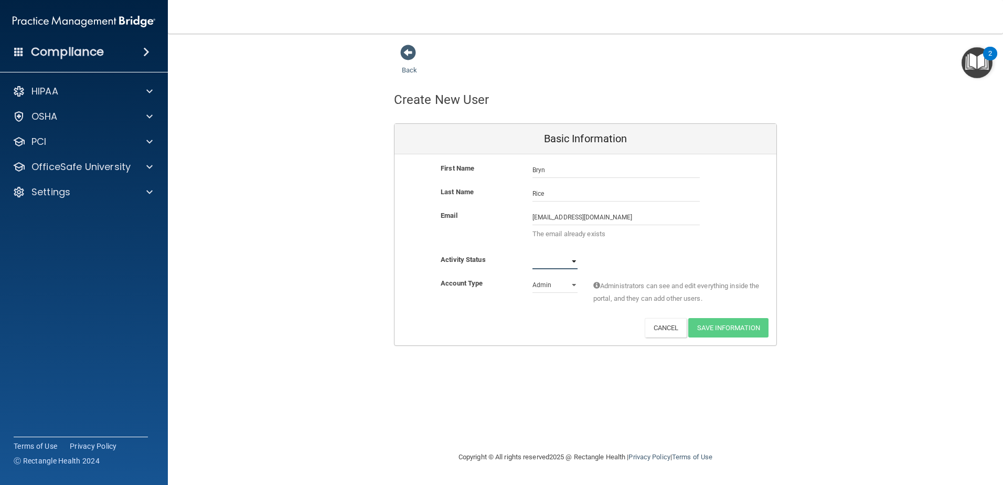
click at [546, 262] on select "Active Inactive" at bounding box center [554, 261] width 45 height 16
select select "active"
click at [532, 253] on select "Active Inactive" at bounding box center [554, 261] width 45 height 16
click at [586, 303] on div "Administrators can see and edit everything inside the portal, and they can add …" at bounding box center [676, 293] width 183 height 33
click at [576, 287] on select "Admin Member" at bounding box center [554, 285] width 45 height 16
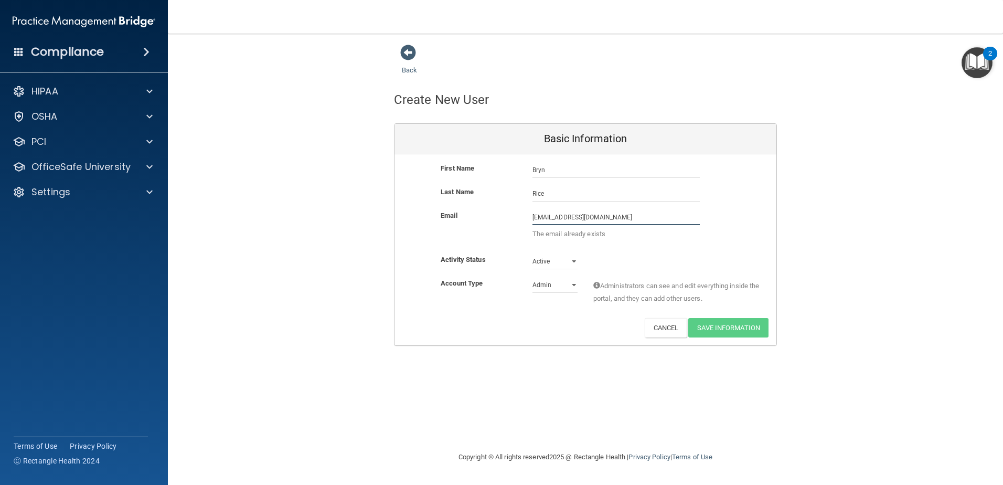
click at [618, 224] on input "[EMAIL_ADDRESS][DOMAIN_NAME]" at bounding box center [615, 217] width 167 height 16
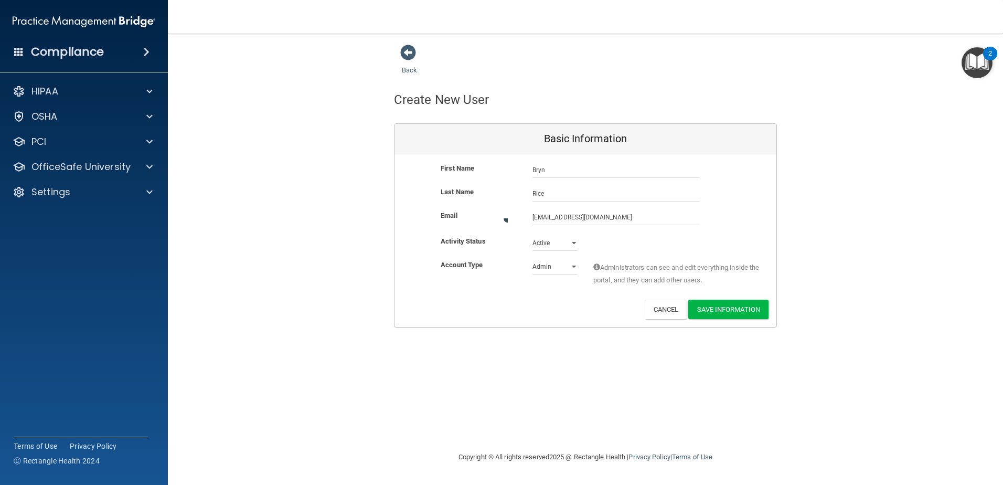
click at [853, 208] on div "Back Create New User Basic Information First Name Bryn Rice Bryn Last Name Rice…" at bounding box center [585, 185] width 793 height 283
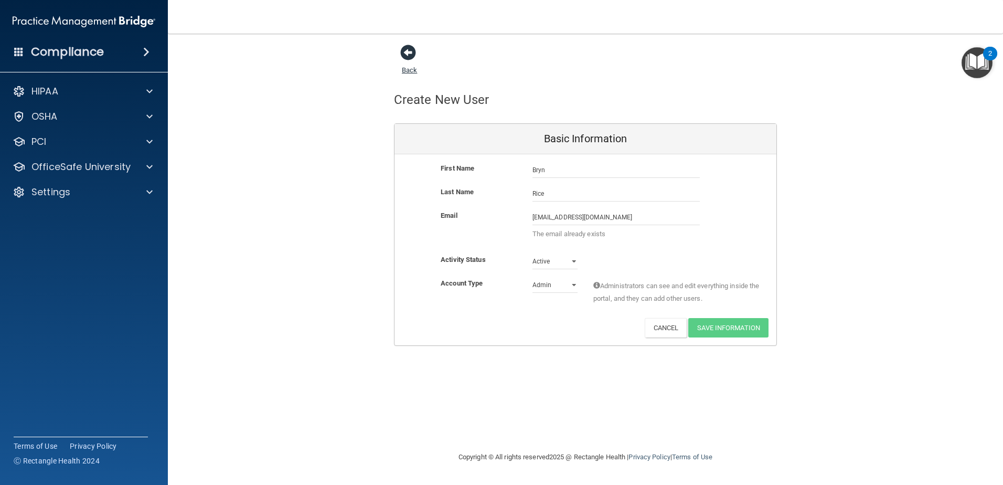
click at [406, 53] on span at bounding box center [408, 53] width 16 height 16
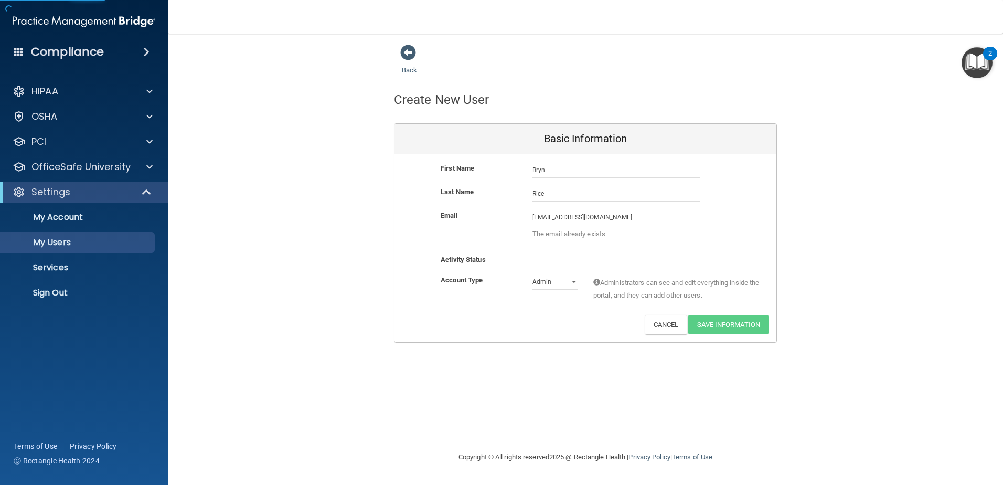
select select "20"
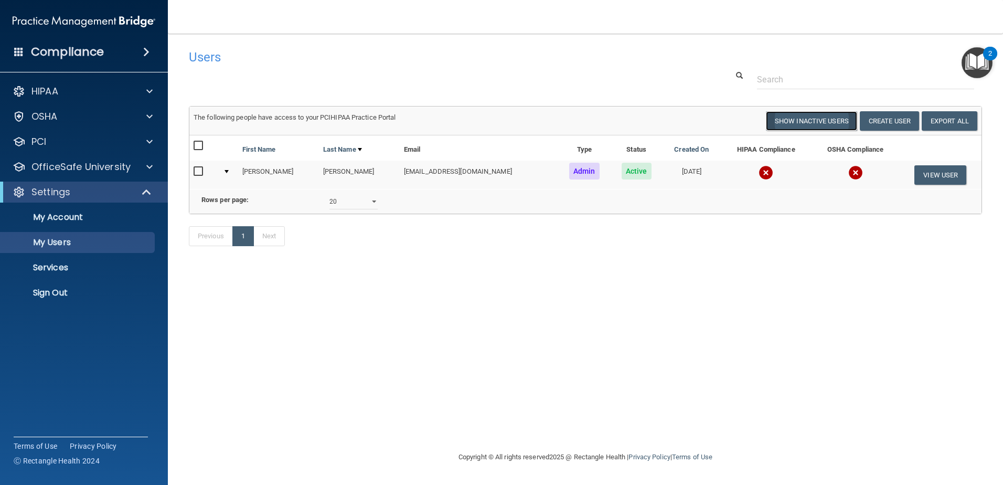
click at [816, 114] on button "Show Inactive Users" at bounding box center [811, 120] width 91 height 19
select select "20"
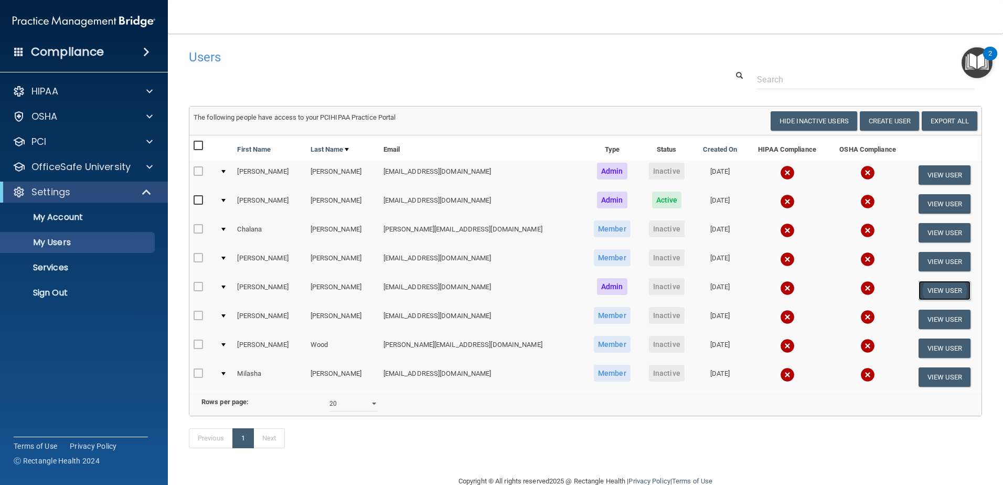
click at [926, 284] on button "View User" at bounding box center [944, 290] width 52 height 19
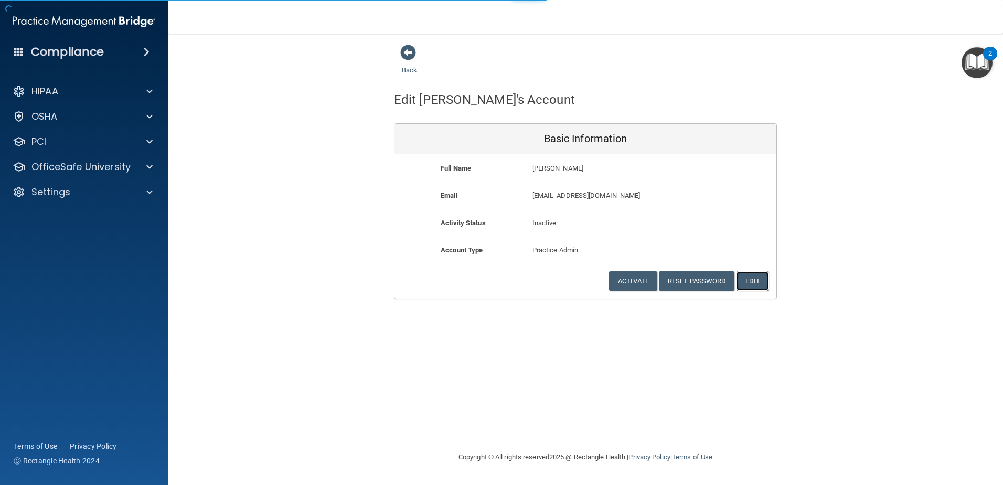
click at [758, 279] on button "Edit" at bounding box center [752, 280] width 32 height 19
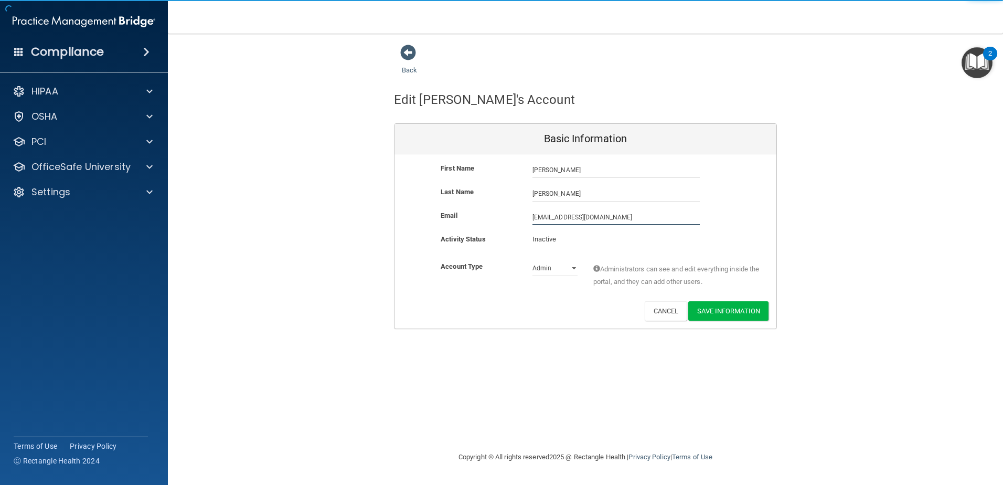
click at [369, 217] on div "Back Edit Angie's Account Basic Information First Name Angie Jackson Angie Last…" at bounding box center [585, 186] width 793 height 285
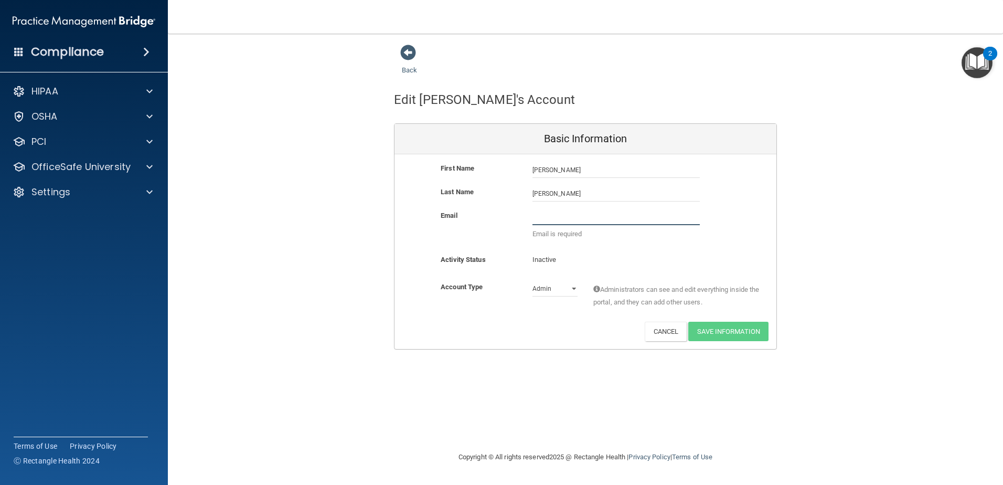
paste input "jen@idismile.com"
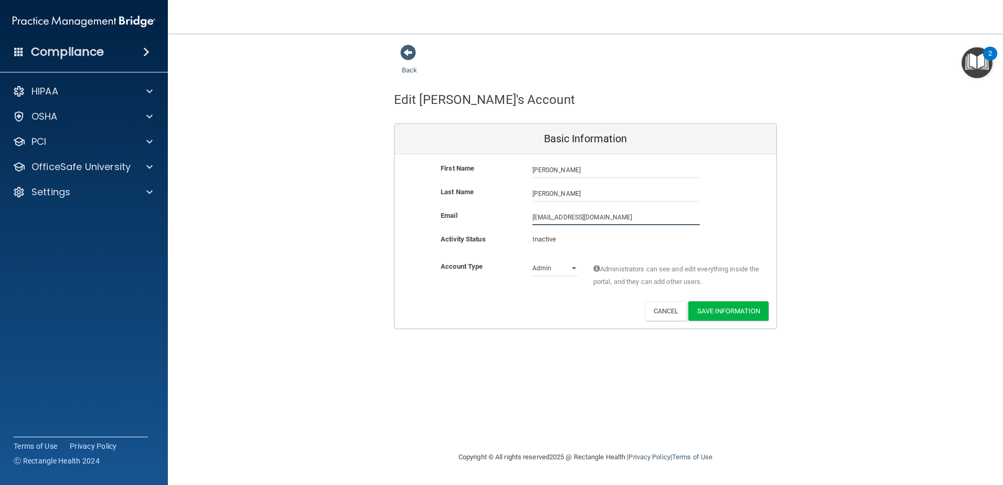
click at [545, 217] on input "jen@idismile.com" at bounding box center [615, 217] width 167 height 16
click at [546, 217] on input "jen@idismile.com" at bounding box center [615, 217] width 167 height 16
click at [692, 192] on input "[PERSON_NAME]" at bounding box center [615, 194] width 167 height 16
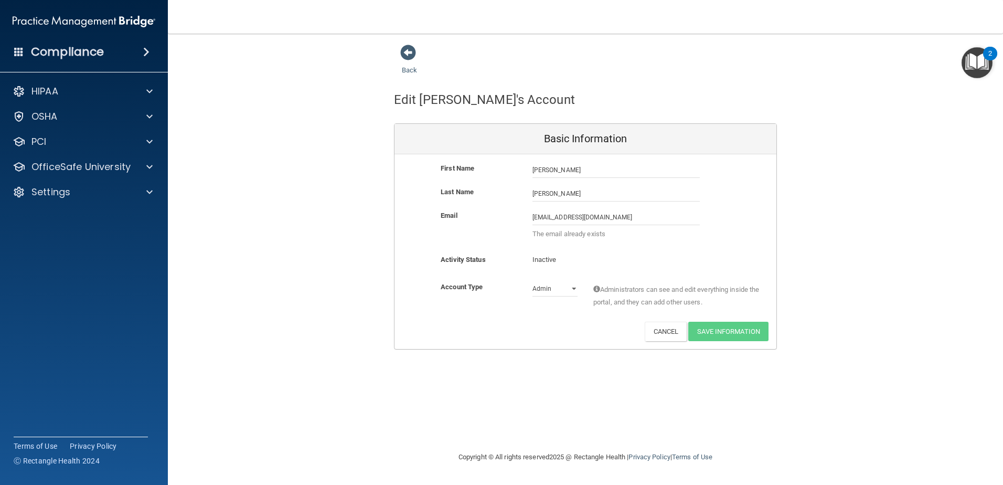
click at [751, 216] on div "Email jen@idismile.com jen@idismile.com The email already exists" at bounding box center [585, 227] width 382 height 36
click at [600, 215] on input "jen@idismile.com" at bounding box center [615, 217] width 167 height 16
drag, startPoint x: 600, startPoint y: 215, endPoint x: 554, endPoint y: 215, distance: 46.2
click at [554, 215] on input "jen@idismile.com" at bounding box center [615, 217] width 167 height 16
click at [542, 219] on input "jen@idismile.com" at bounding box center [615, 217] width 167 height 16
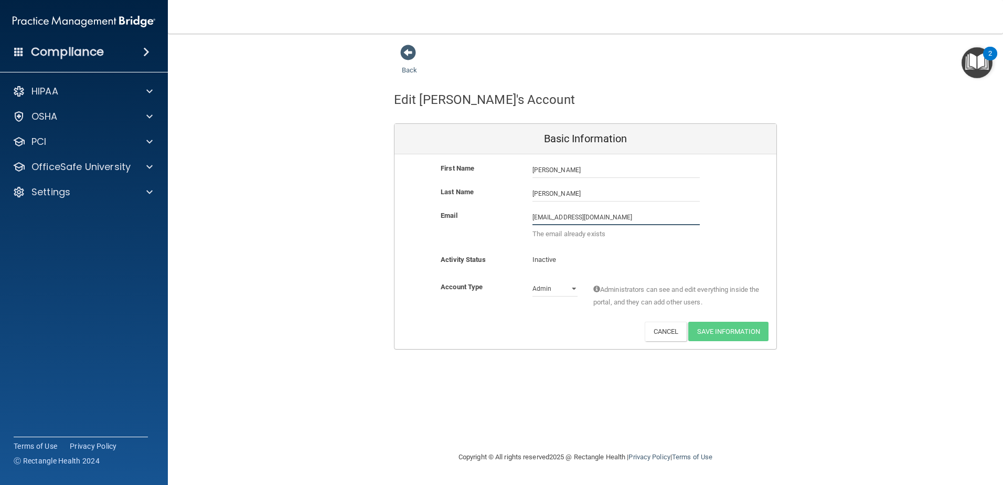
type input "angiejackson@idismile.com"
click at [625, 226] on div "Email angiejackson@idismile.com angiejackson@idismile.com The email already exi…" at bounding box center [585, 227] width 382 height 36
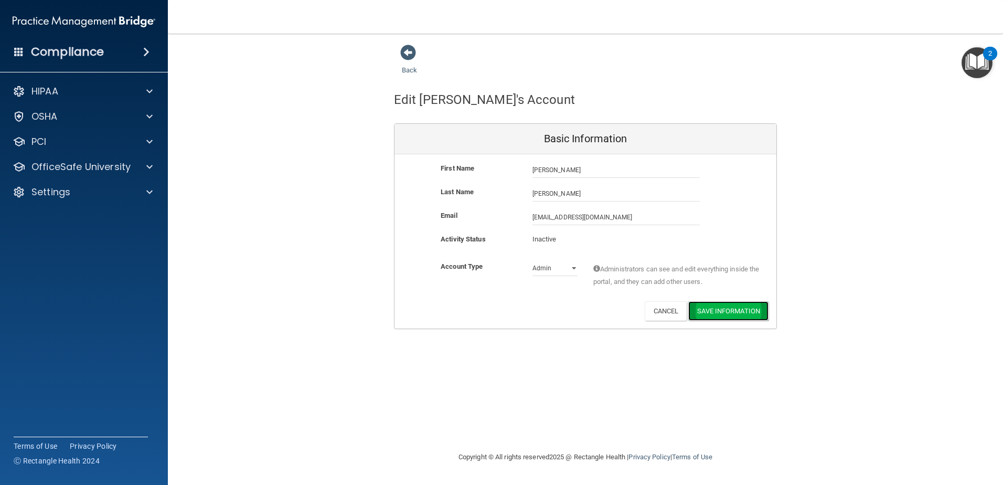
click at [717, 314] on button "Save Information" at bounding box center [728, 310] width 80 height 19
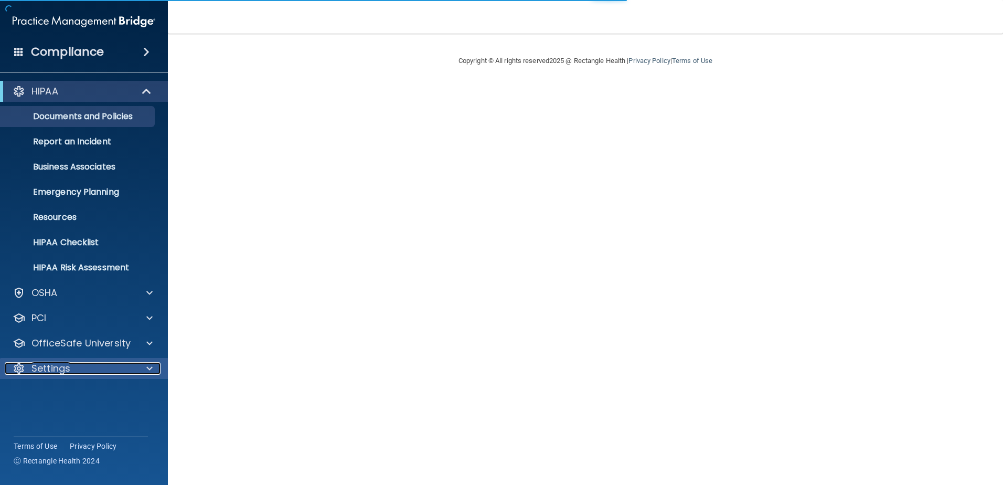
click at [73, 367] on div "Settings" at bounding box center [70, 368] width 130 height 13
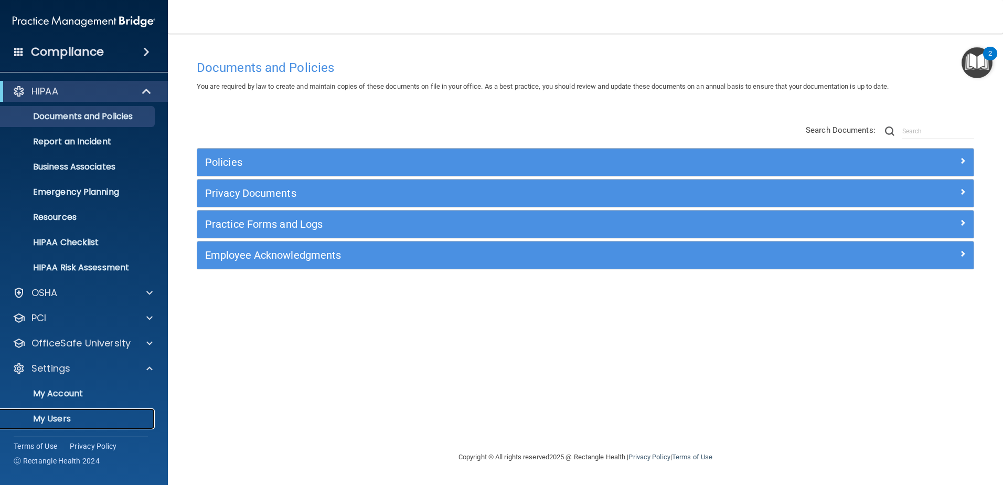
click at [108, 422] on p "My Users" at bounding box center [78, 418] width 143 height 10
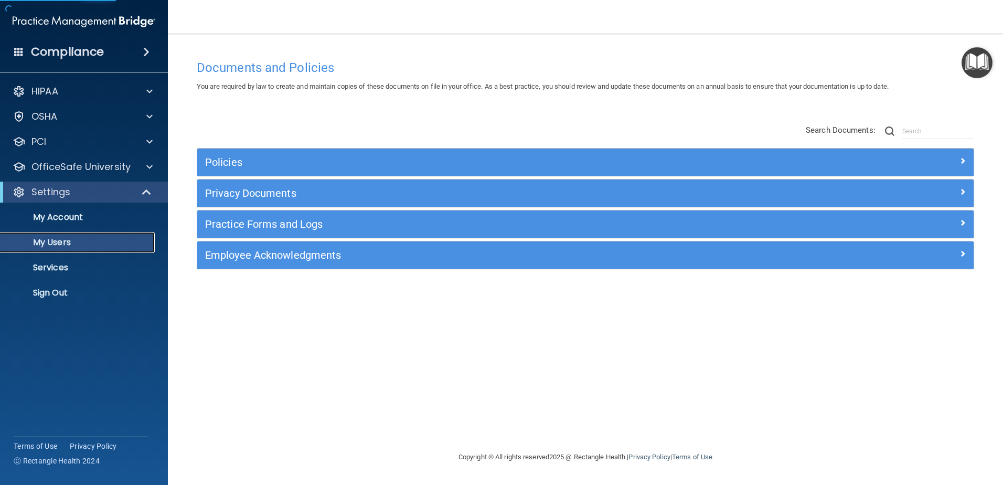
select select "20"
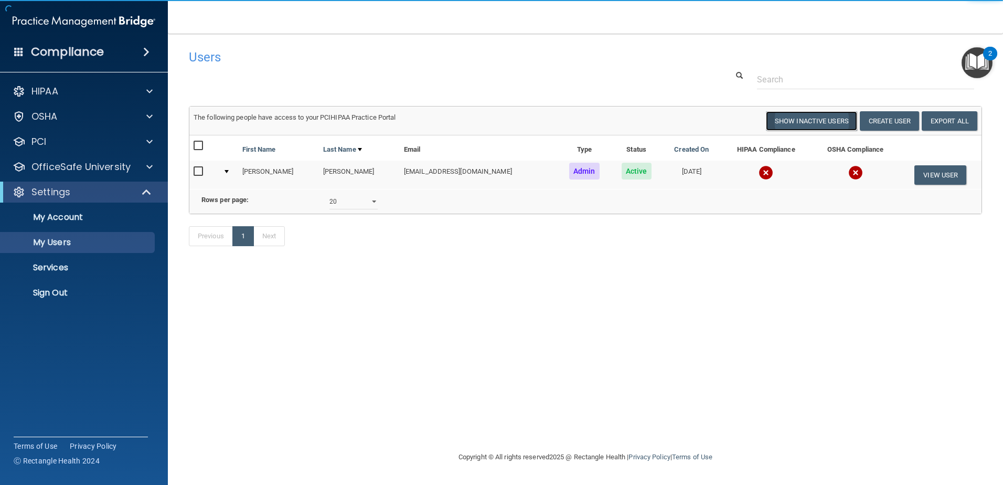
click at [802, 125] on button "Show Inactive Users" at bounding box center [811, 120] width 91 height 19
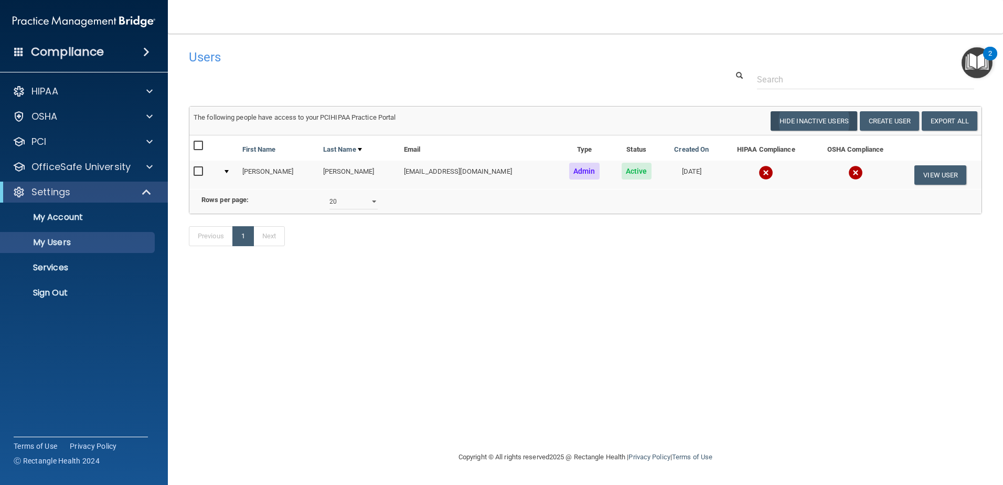
select select "20"
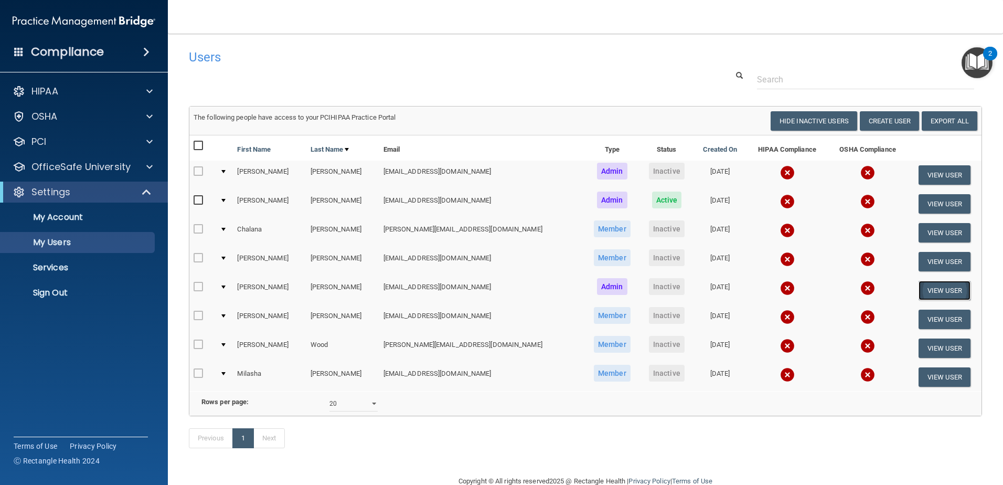
click at [924, 286] on button "View User" at bounding box center [944, 290] width 52 height 19
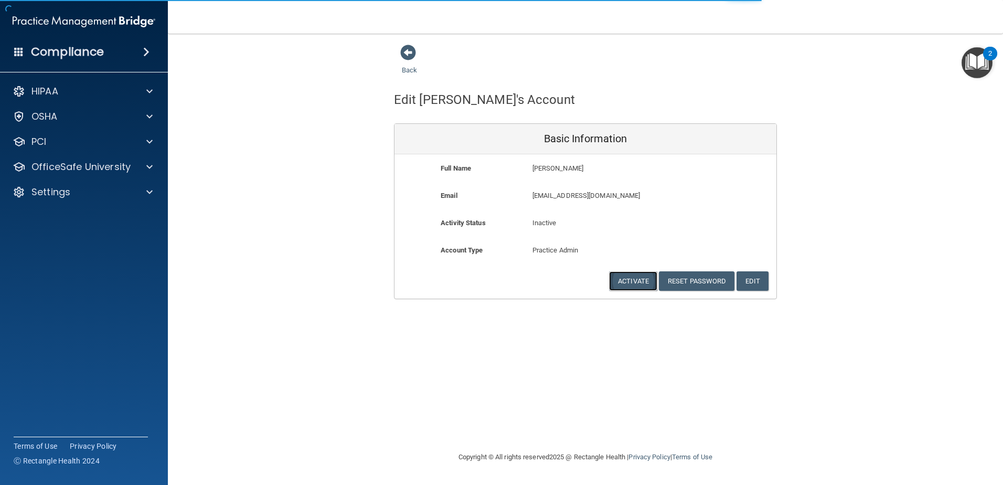
click at [618, 281] on button "Activate" at bounding box center [633, 280] width 48 height 19
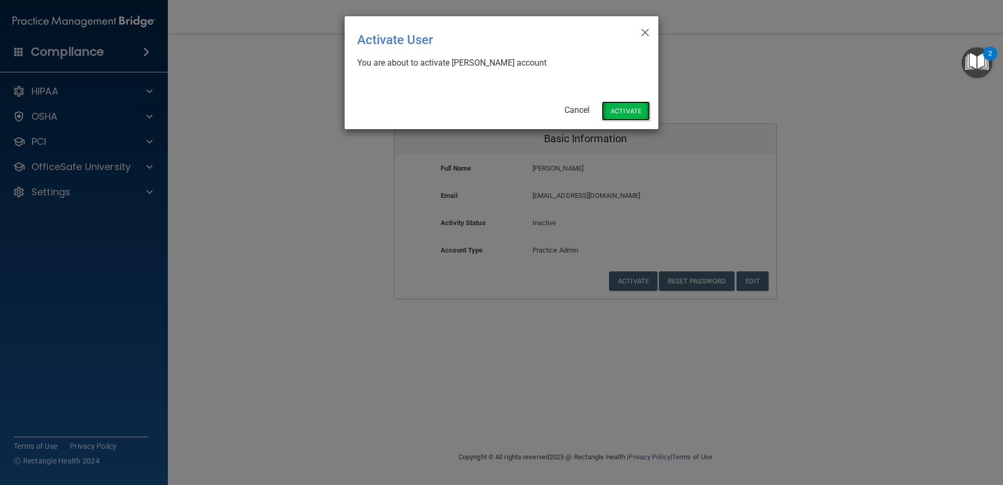
click at [618, 110] on button "Activate" at bounding box center [626, 110] width 48 height 19
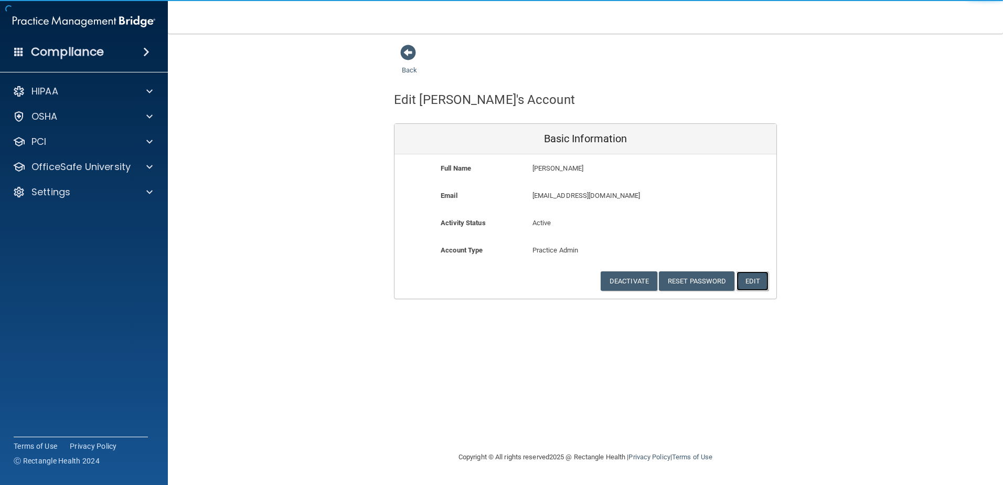
click at [750, 278] on button "Edit" at bounding box center [752, 280] width 32 height 19
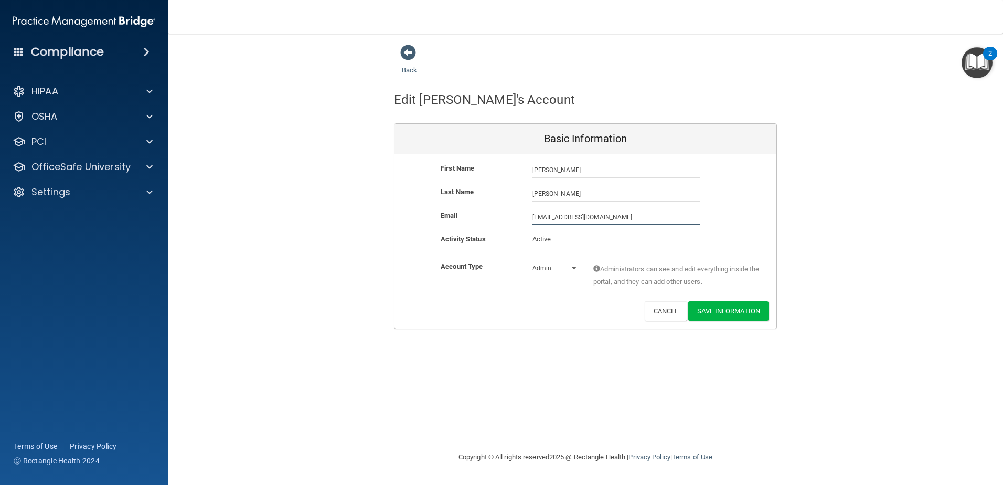
drag, startPoint x: 570, startPoint y: 216, endPoint x: 493, endPoint y: 219, distance: 77.2
click at [493, 219] on div "Email [EMAIL_ADDRESS][DOMAIN_NAME] [EMAIL_ADDRESS][DOMAIN_NAME]" at bounding box center [585, 217] width 382 height 16
type input "[EMAIL_ADDRESS][DOMAIN_NAME]"
click at [754, 309] on button "Save Information" at bounding box center [728, 310] width 80 height 19
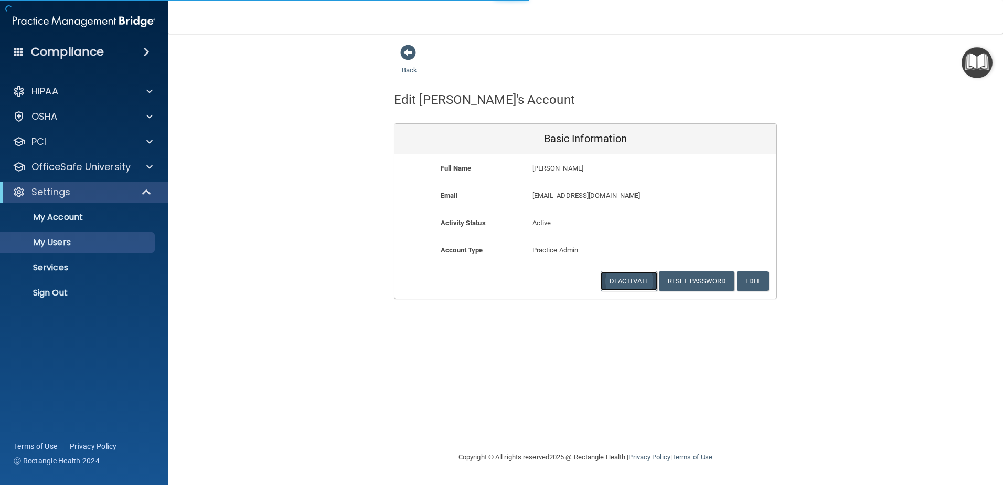
click at [632, 283] on button "Deactivate" at bounding box center [629, 280] width 57 height 19
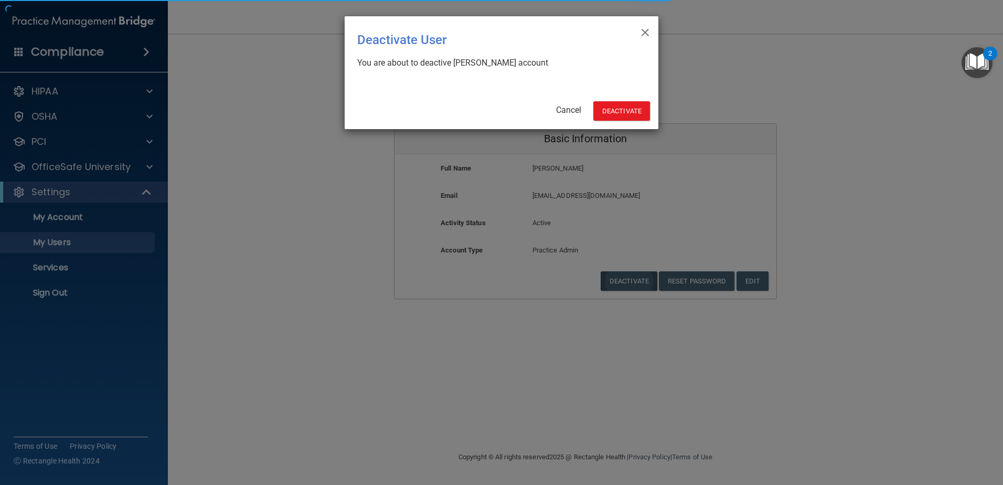
select select "20"
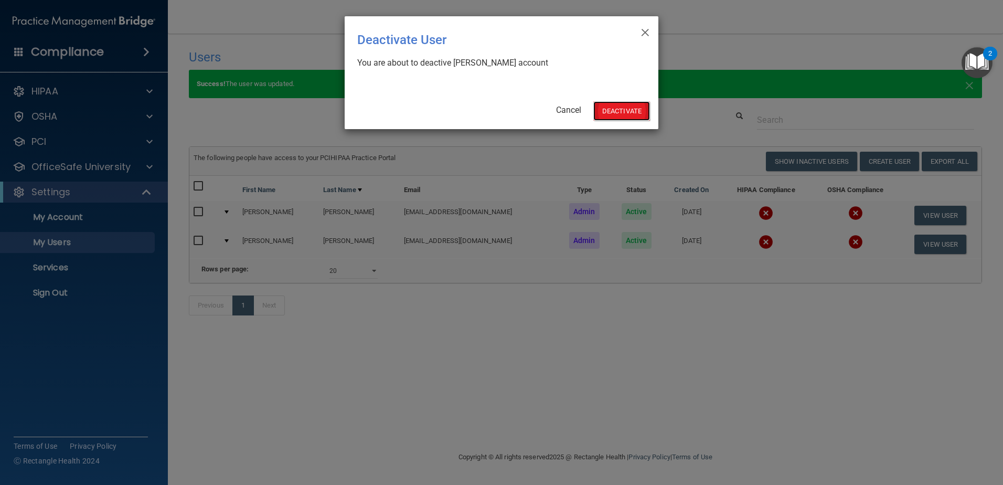
click at [639, 107] on button "Deactivate" at bounding box center [621, 110] width 57 height 19
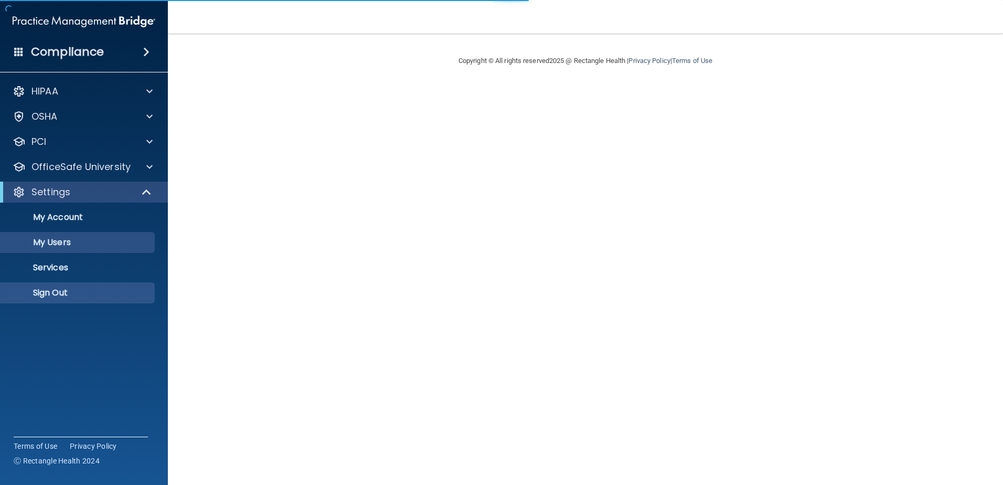
select select "20"
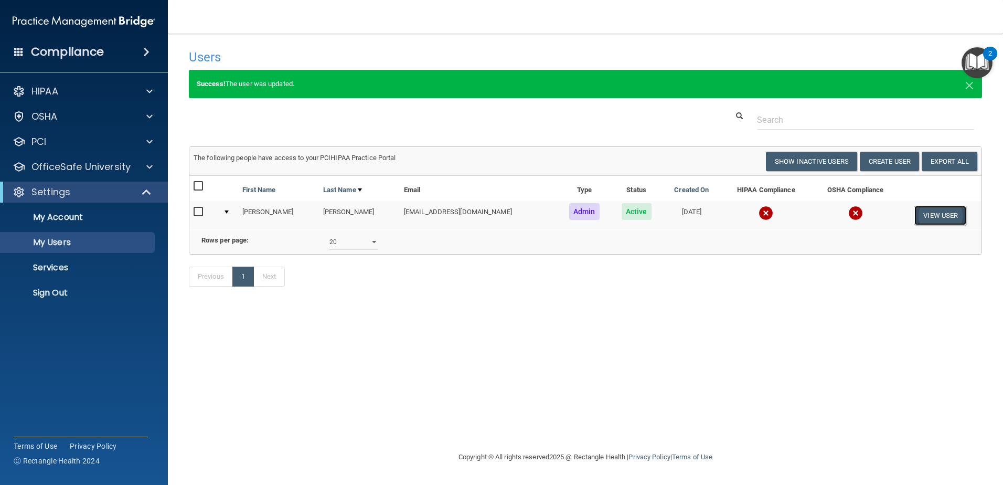
click at [950, 211] on button "View User" at bounding box center [940, 215] width 52 height 19
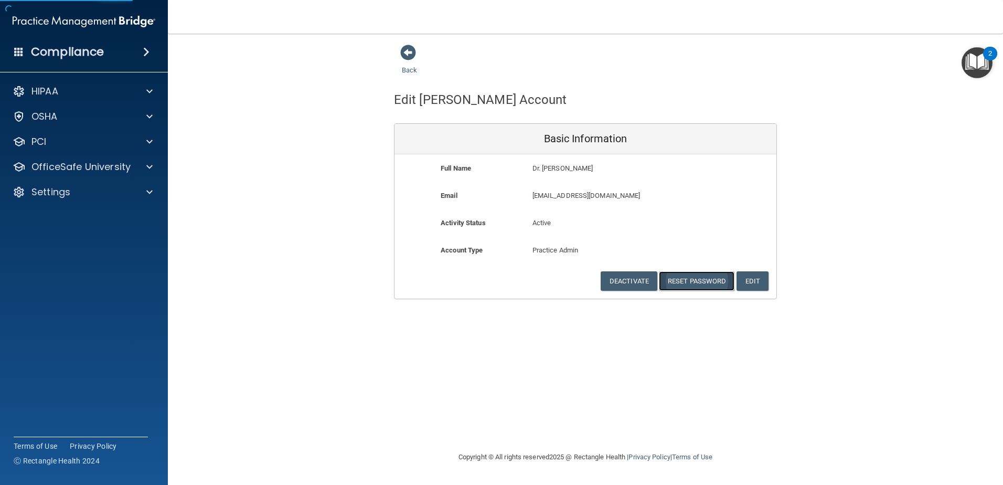
click at [689, 282] on button "Reset Password" at bounding box center [697, 280] width 76 height 19
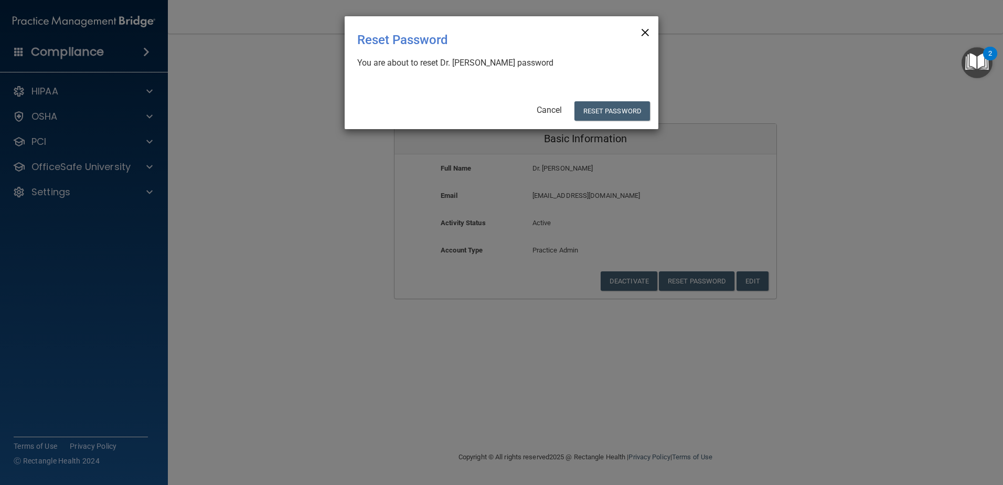
click at [646, 27] on span "×" at bounding box center [644, 30] width 9 height 21
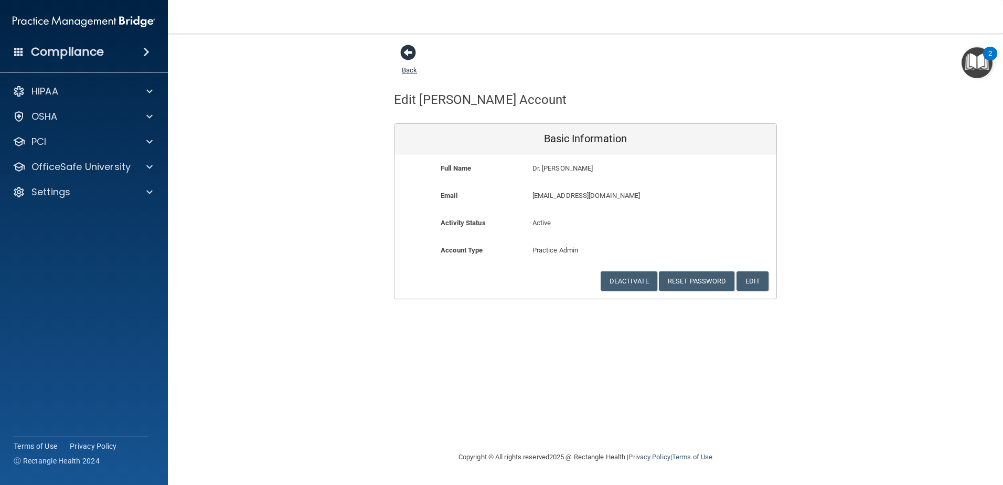
click at [411, 53] on span at bounding box center [408, 53] width 16 height 16
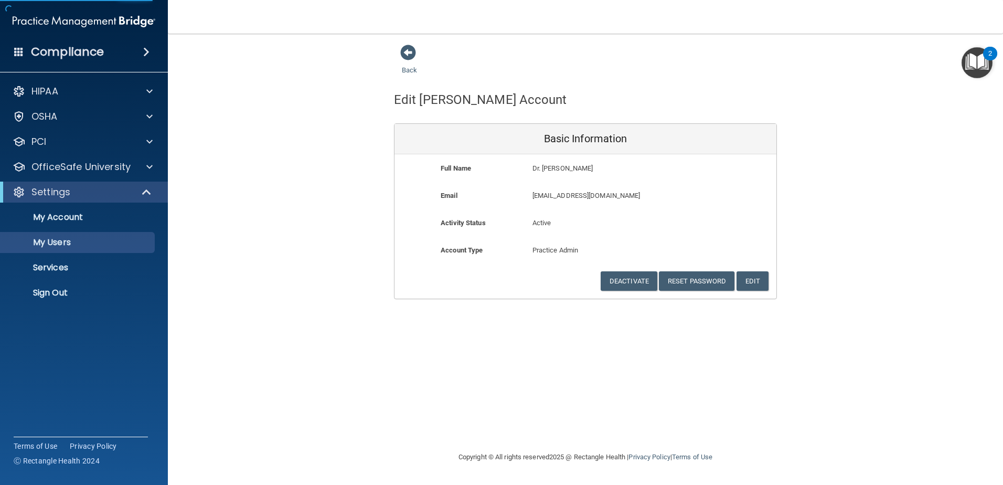
select select "20"
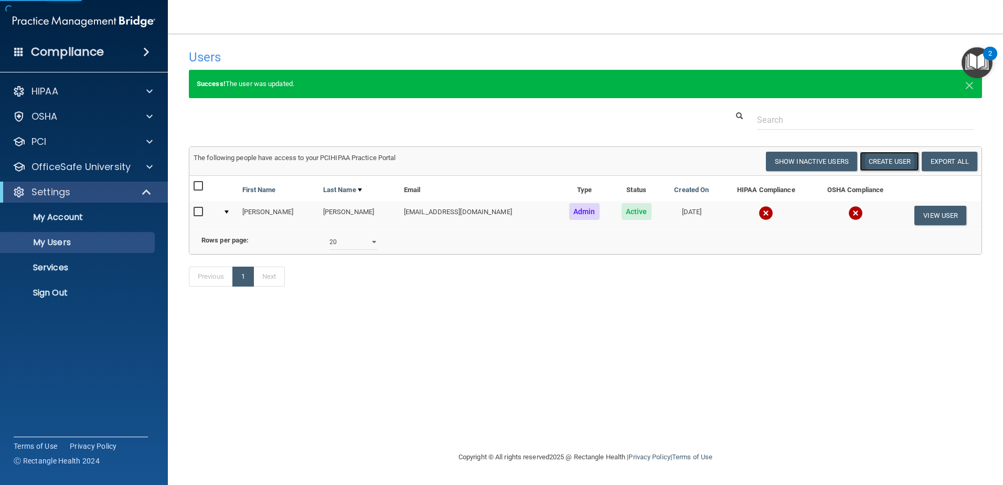
click at [902, 162] on button "Create User" at bounding box center [889, 161] width 59 height 19
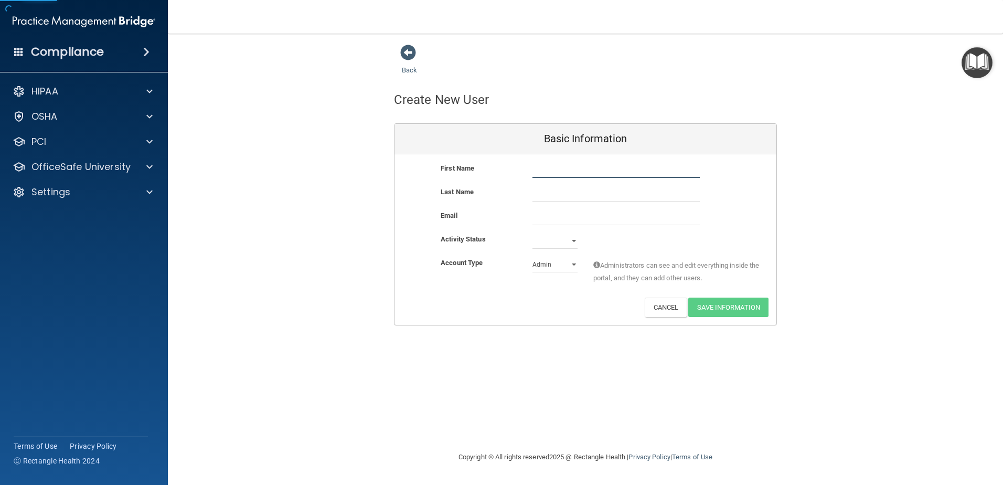
click at [559, 175] on input "text" at bounding box center [615, 170] width 167 height 16
type input "Bryn"
type input "Rice"
type input "[EMAIL_ADDRESS][DOMAIN_NAME]"
click at [553, 248] on select "Active Inactive" at bounding box center [554, 241] width 45 height 16
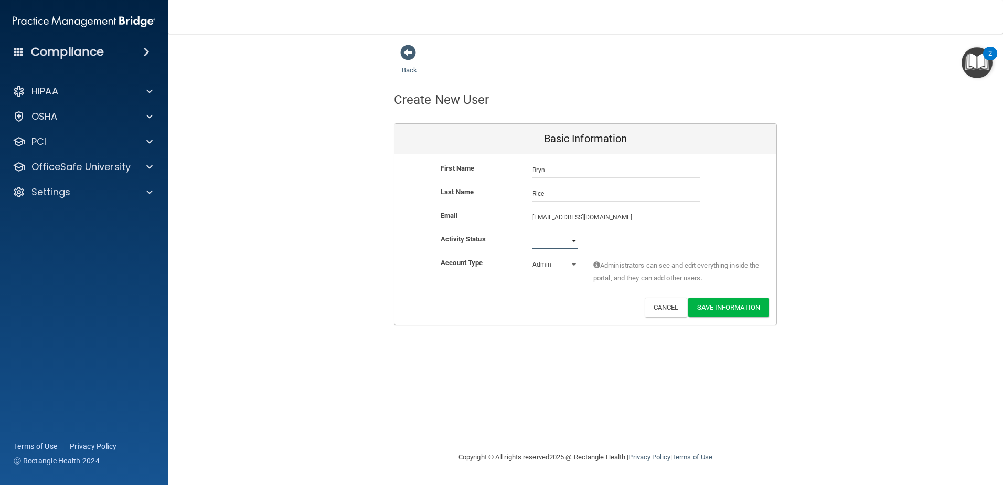
select select "active"
click at [532, 233] on select "Active Inactive" at bounding box center [554, 241] width 45 height 16
click at [738, 306] on button "Save Information" at bounding box center [728, 306] width 80 height 19
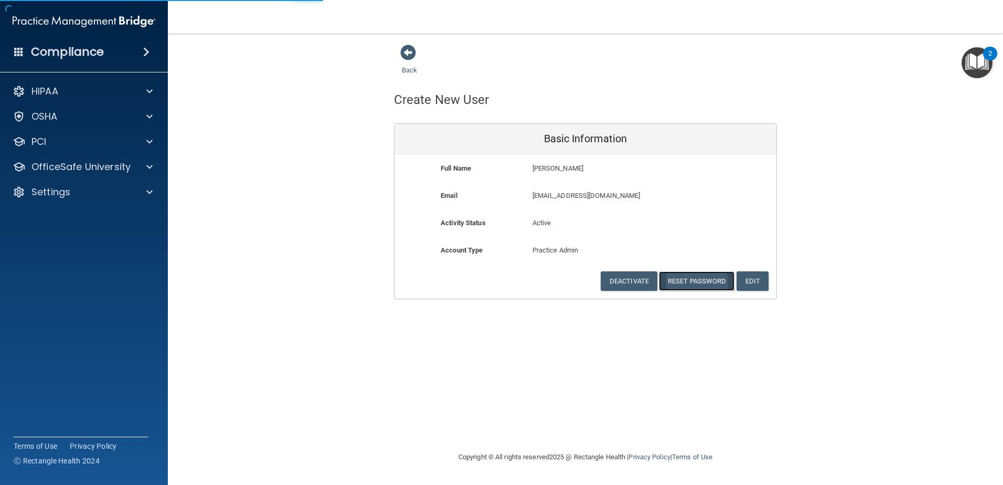
click at [707, 282] on button "Reset Password" at bounding box center [697, 280] width 76 height 19
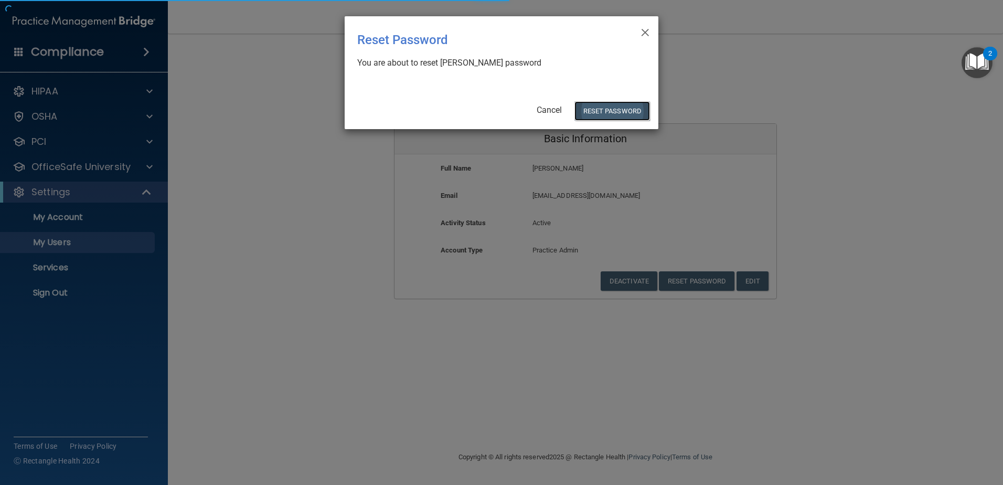
click at [622, 107] on button "Reset Password" at bounding box center [612, 110] width 76 height 19
select select "20"
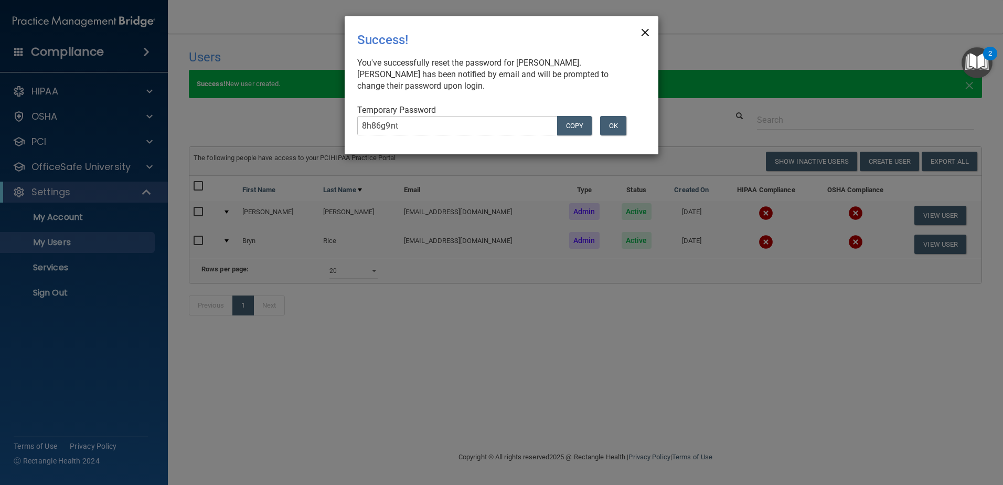
click at [645, 31] on span "×" at bounding box center [644, 30] width 9 height 21
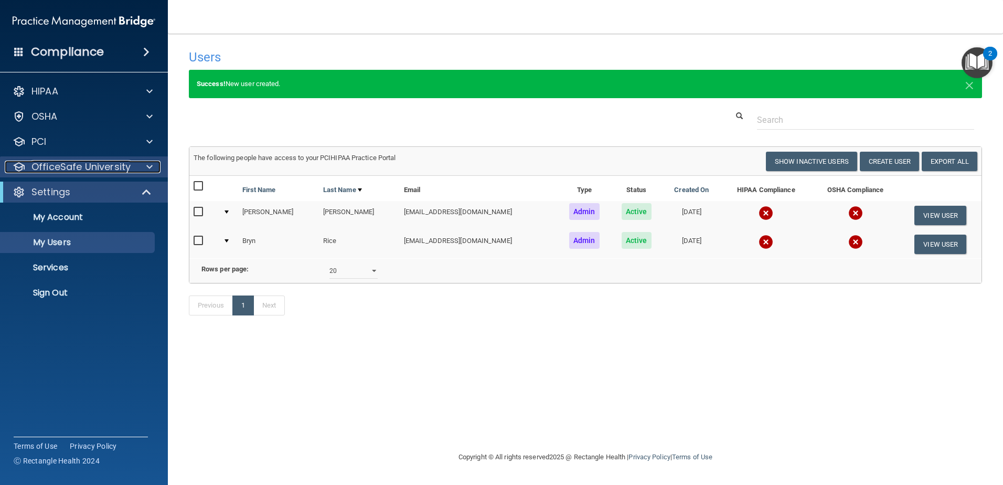
click at [114, 169] on p "OfficeSafe University" at bounding box center [80, 166] width 99 height 13
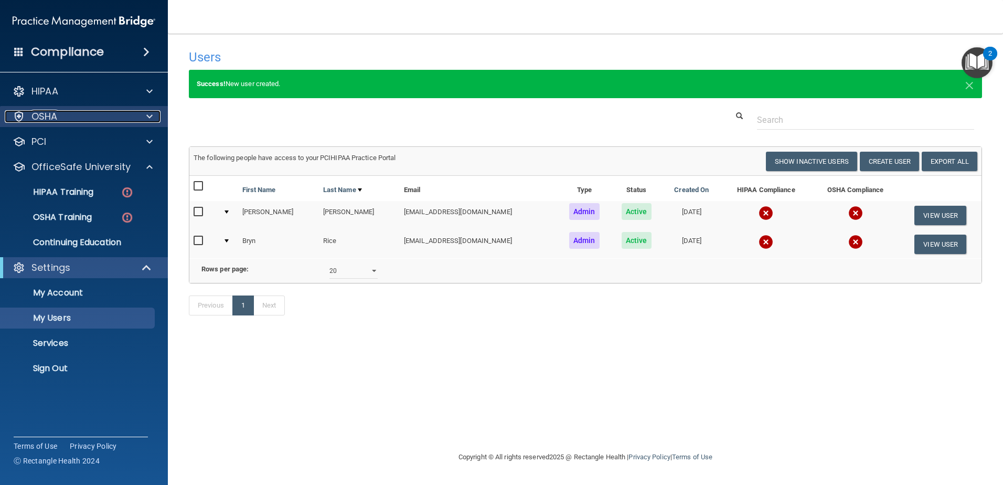
click at [121, 120] on div "OSHA" at bounding box center [70, 116] width 130 height 13
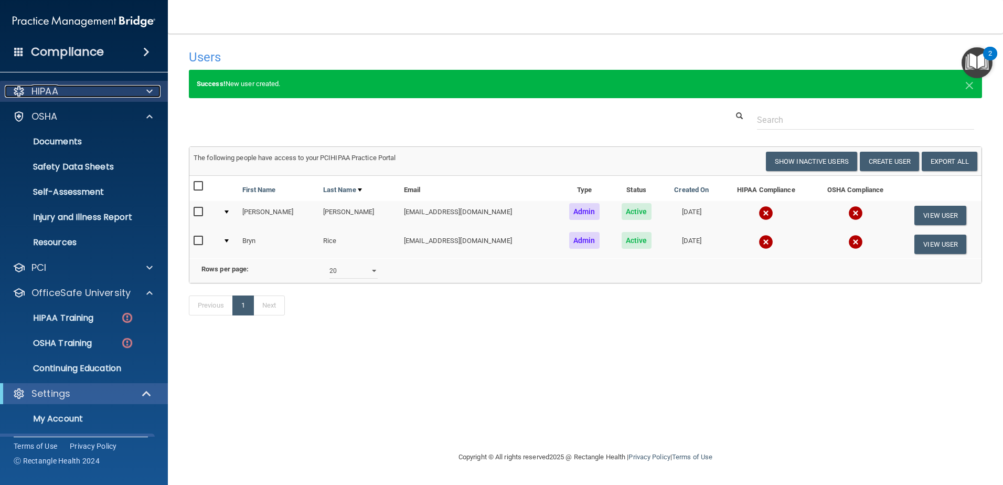
click at [138, 91] on div at bounding box center [148, 91] width 26 height 13
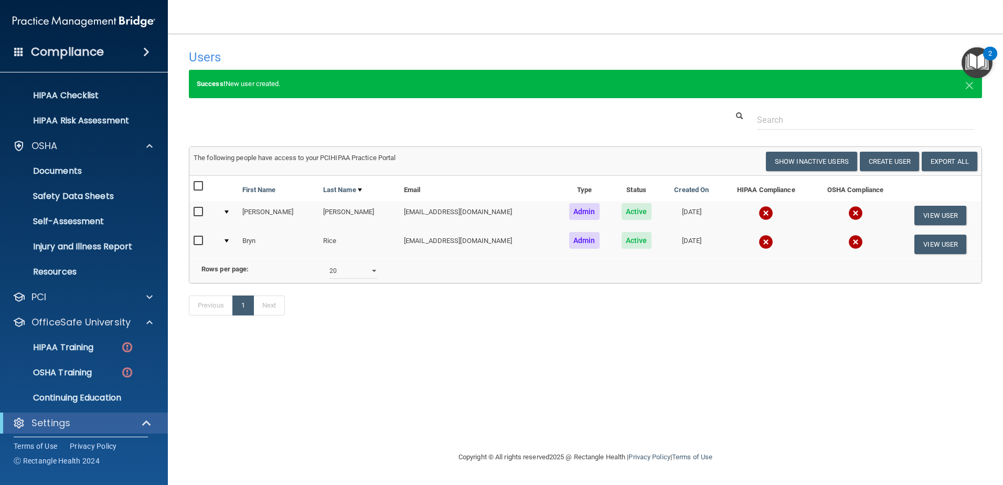
scroll to position [253, 0]
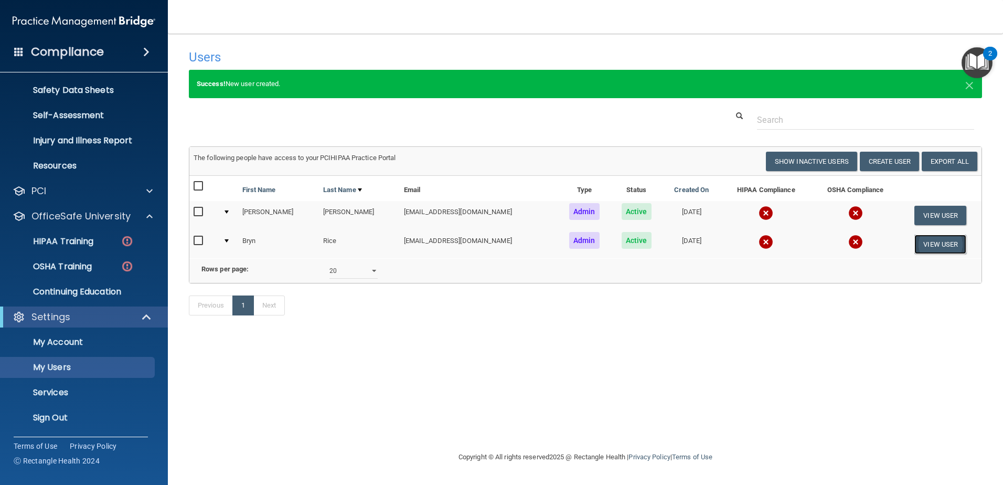
drag, startPoint x: 950, startPoint y: 247, endPoint x: 914, endPoint y: 251, distance: 37.0
click at [950, 247] on button "View User" at bounding box center [940, 243] width 52 height 19
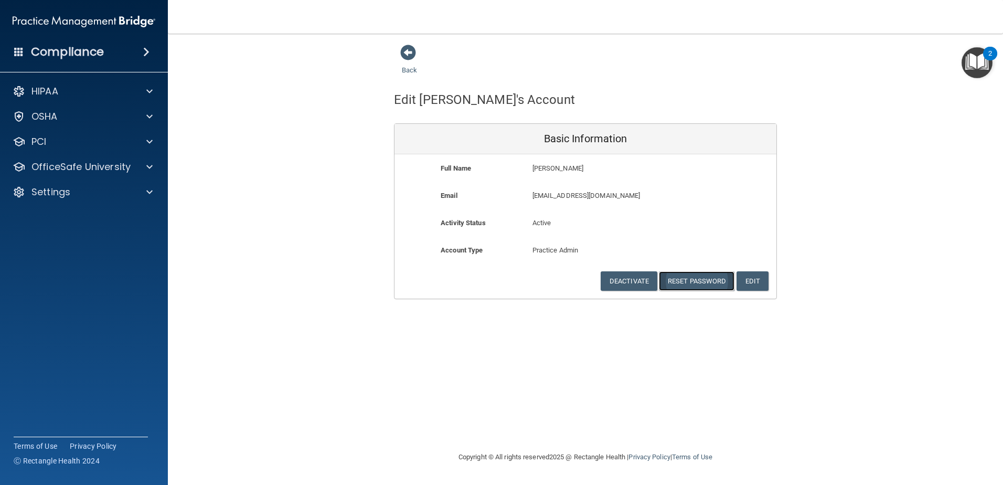
click at [683, 283] on button "Reset Password" at bounding box center [697, 280] width 76 height 19
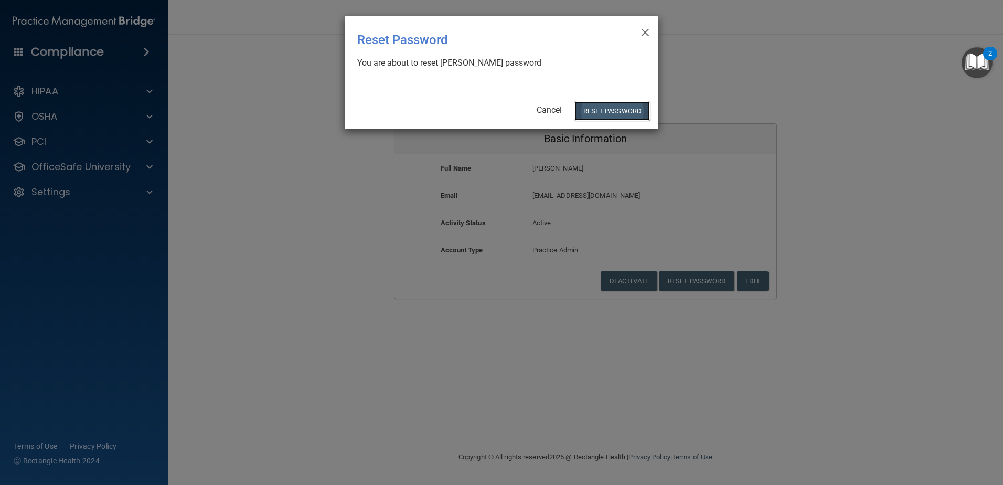
click at [599, 107] on button "Reset Password" at bounding box center [612, 110] width 76 height 19
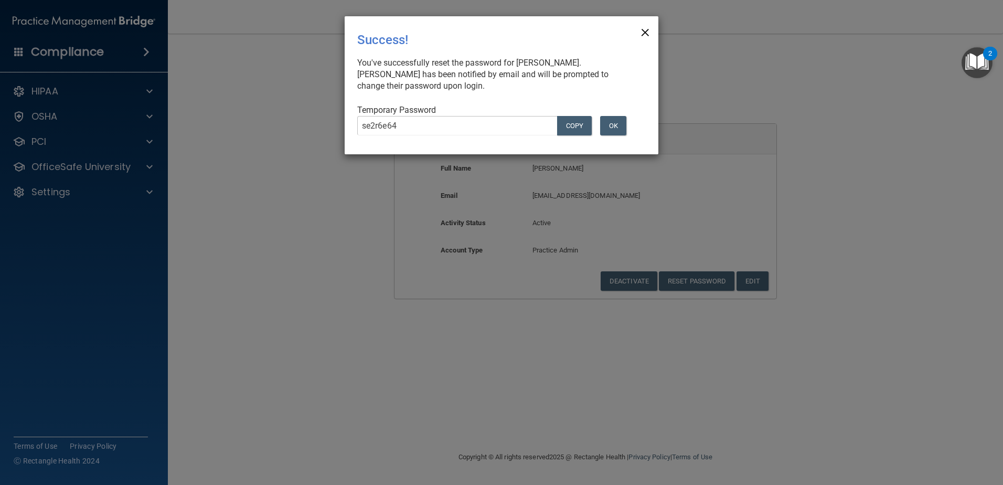
click at [646, 33] on span "×" at bounding box center [644, 30] width 9 height 21
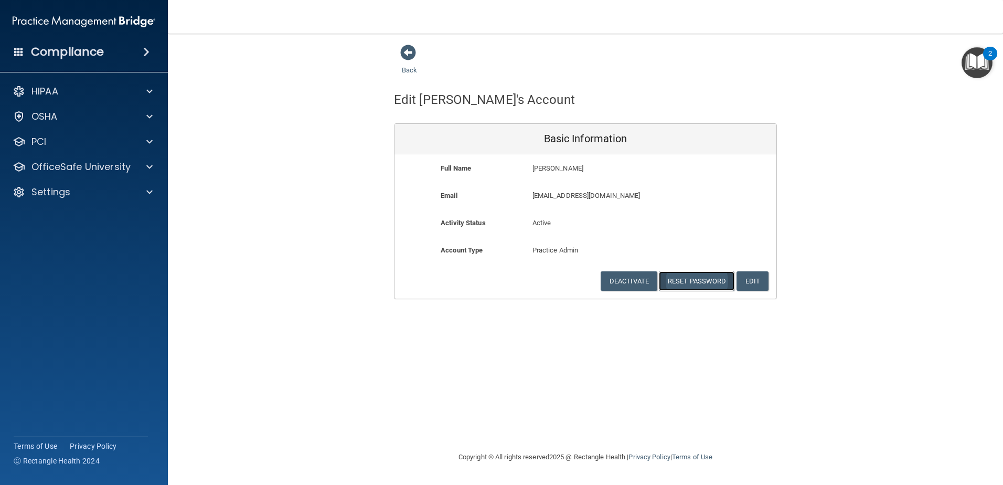
click at [685, 276] on button "Reset Password" at bounding box center [697, 280] width 76 height 19
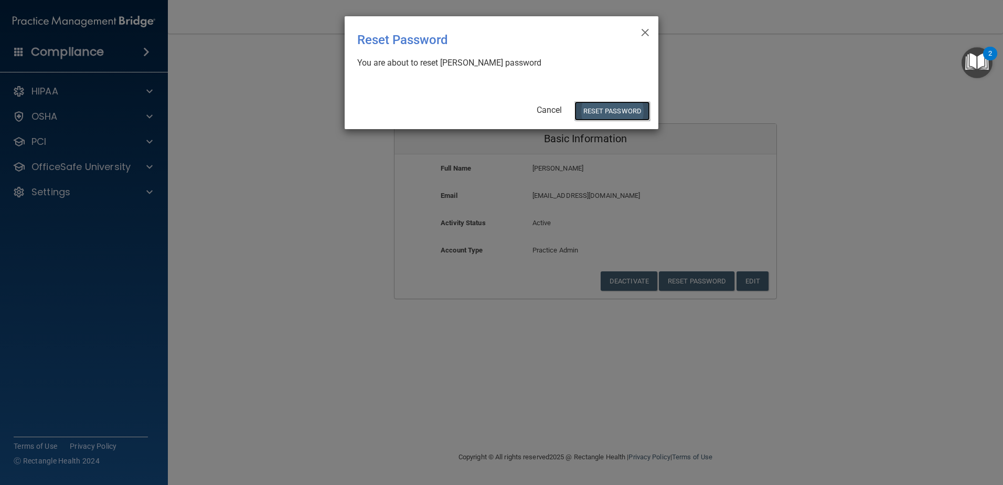
click at [612, 108] on button "Reset Password" at bounding box center [612, 110] width 76 height 19
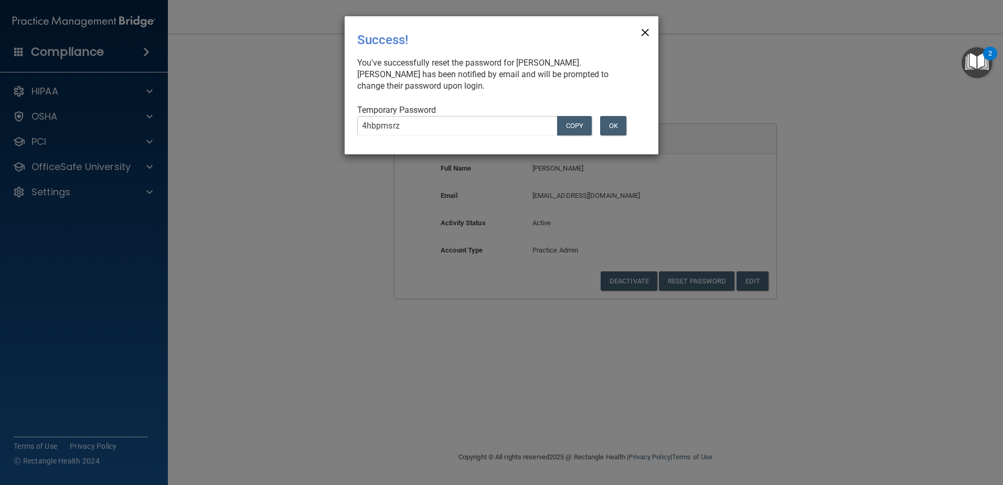
click at [646, 33] on span "×" at bounding box center [644, 30] width 9 height 21
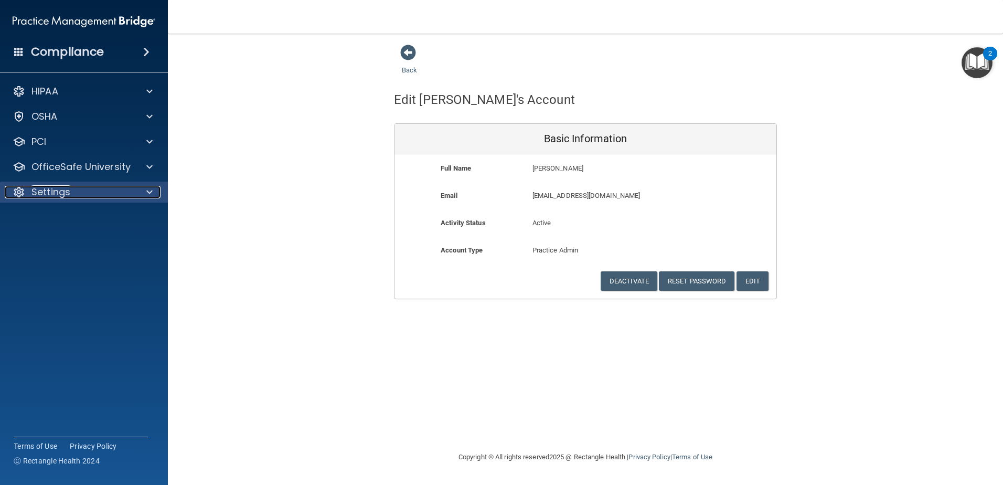
click at [113, 194] on div "Settings" at bounding box center [70, 192] width 130 height 13
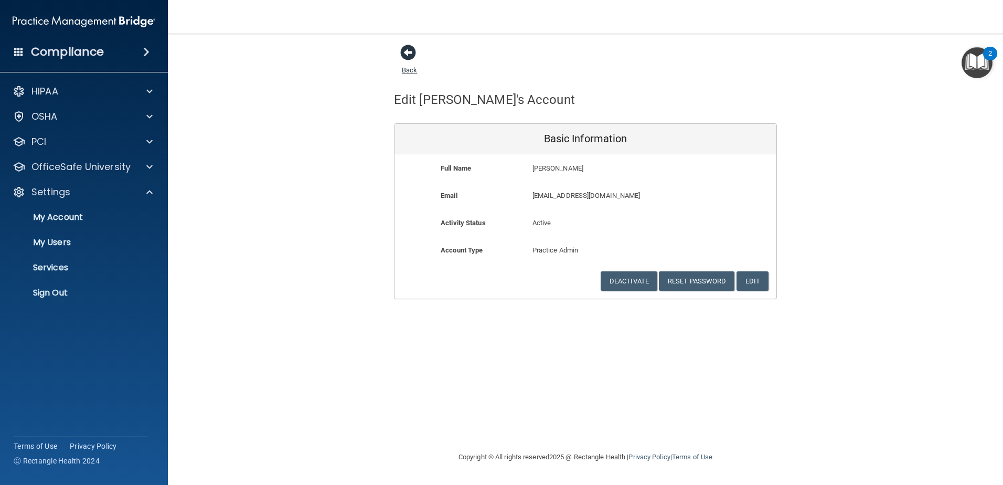
click at [411, 54] on span at bounding box center [408, 53] width 16 height 16
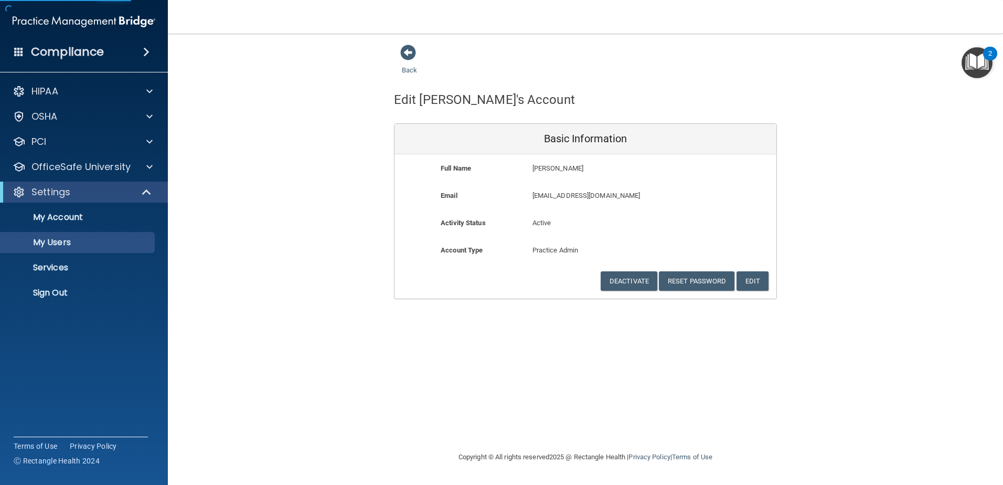
select select "20"
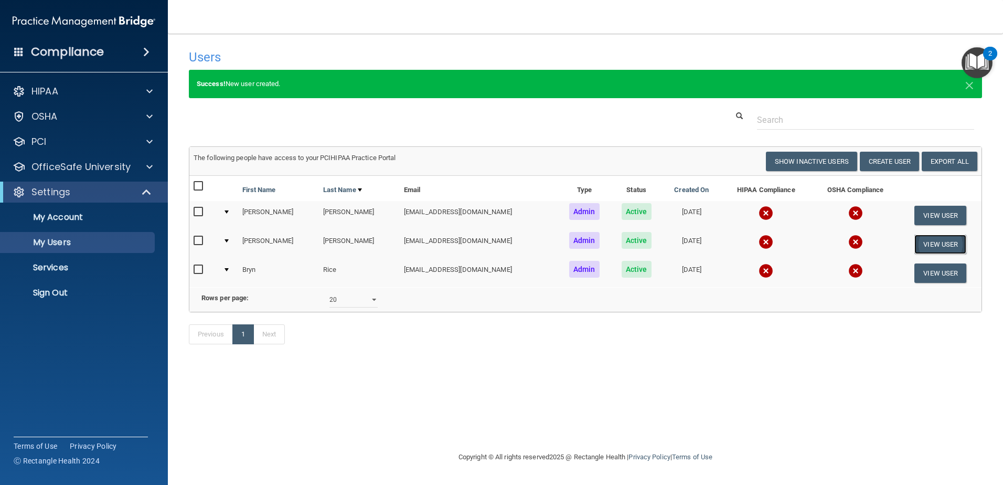
click at [932, 242] on button "View User" at bounding box center [940, 243] width 52 height 19
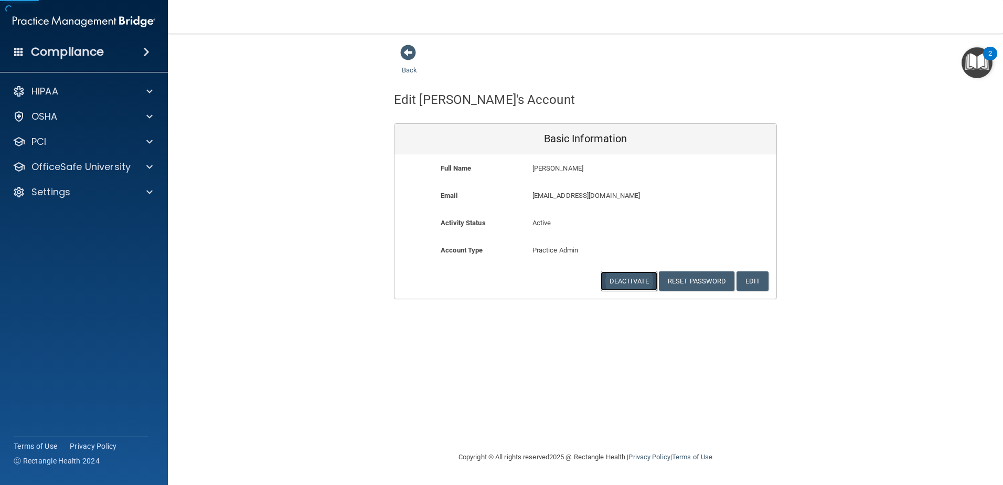
click at [625, 282] on button "Deactivate" at bounding box center [629, 280] width 57 height 19
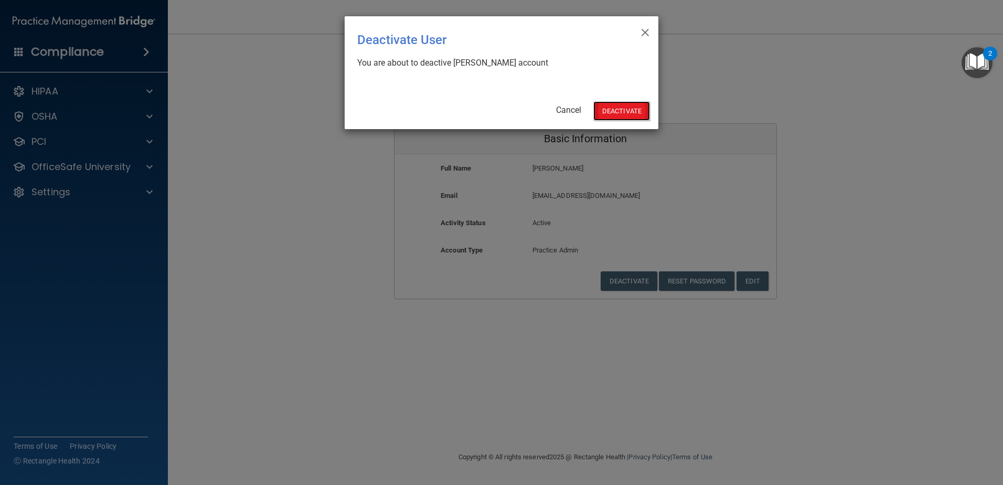
click at [611, 113] on button "Deactivate" at bounding box center [621, 110] width 57 height 19
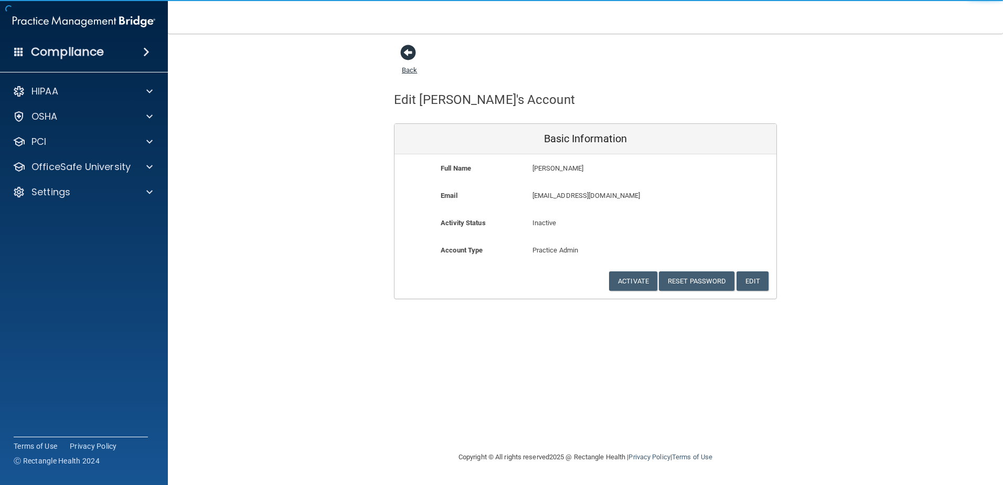
click at [408, 51] on span at bounding box center [408, 53] width 16 height 16
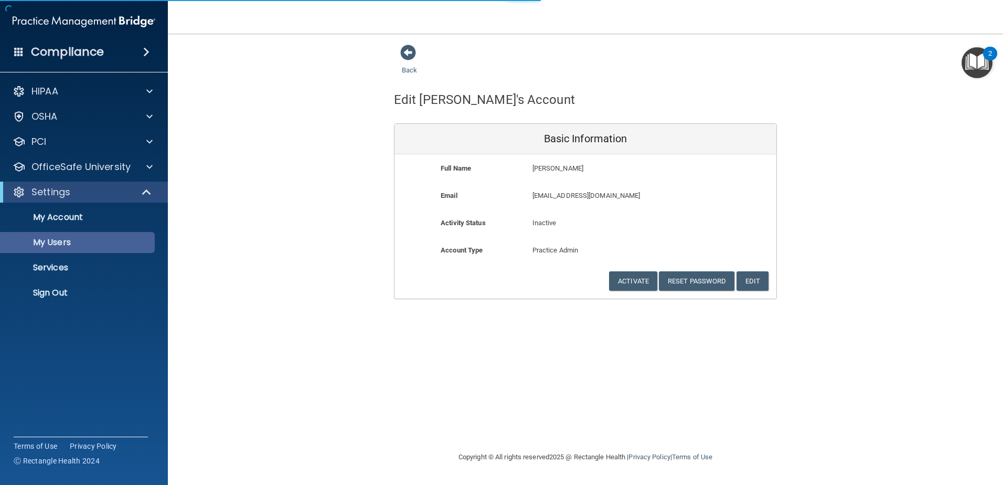
select select "20"
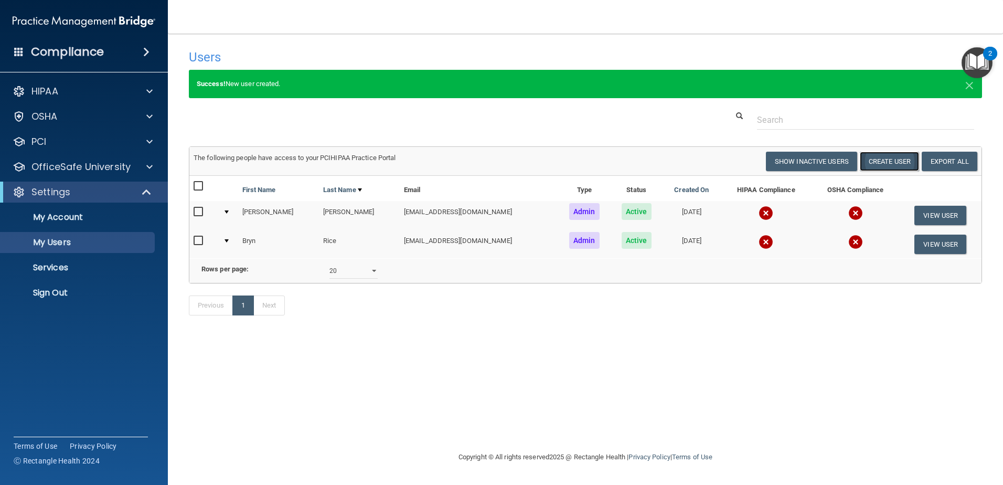
click at [883, 161] on button "Create User" at bounding box center [889, 161] width 59 height 19
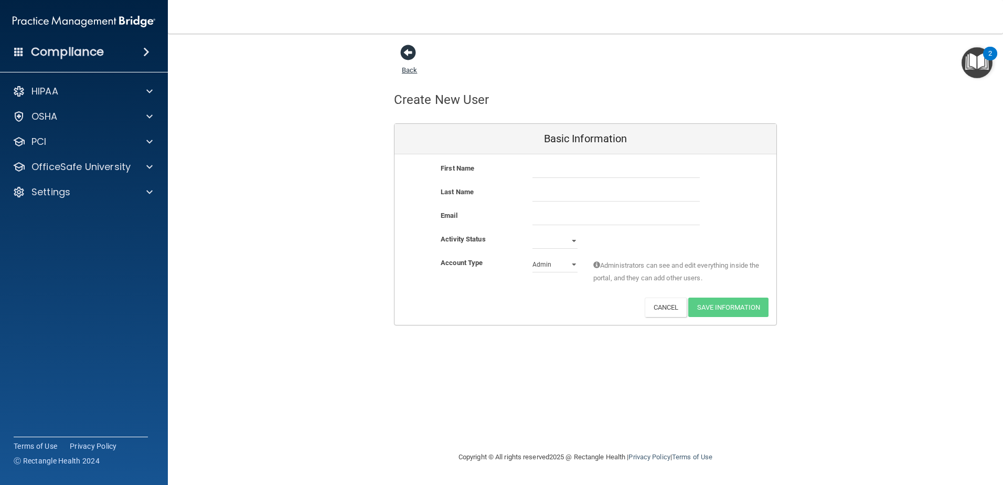
click at [410, 55] on span at bounding box center [408, 53] width 16 height 16
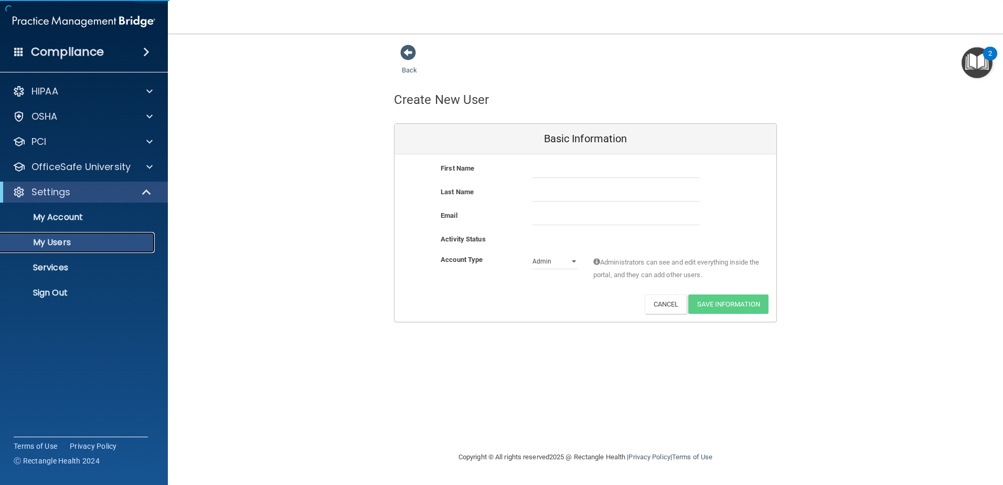
select select "20"
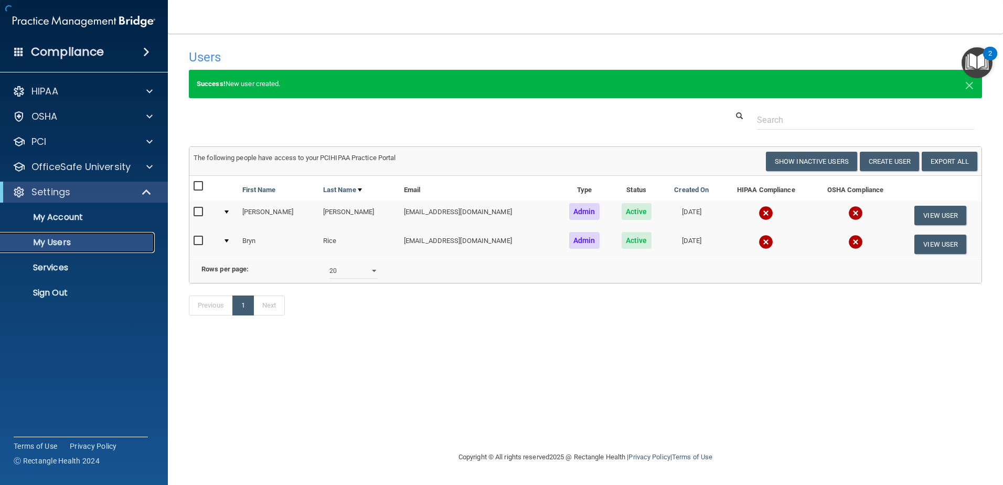
click at [73, 245] on p "My Users" at bounding box center [78, 242] width 143 height 10
select select "20"
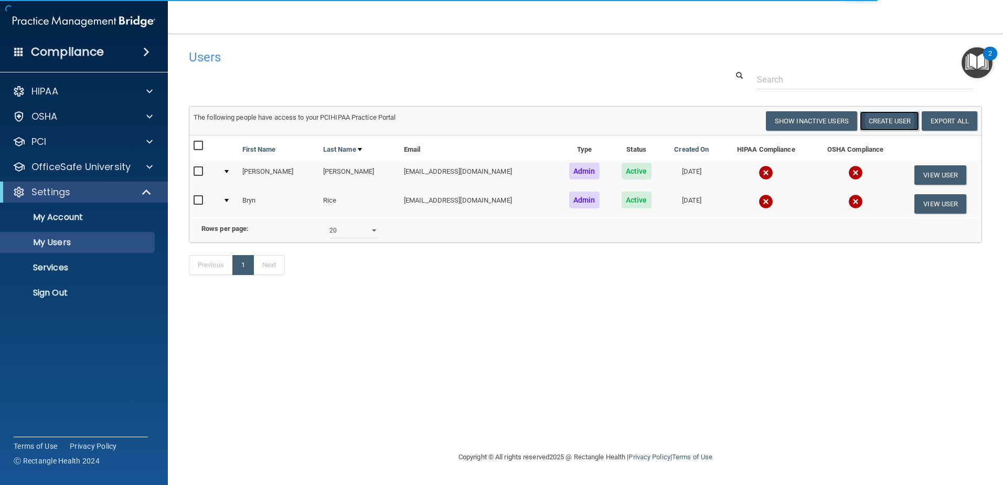
click at [893, 120] on button "Create User" at bounding box center [889, 120] width 59 height 19
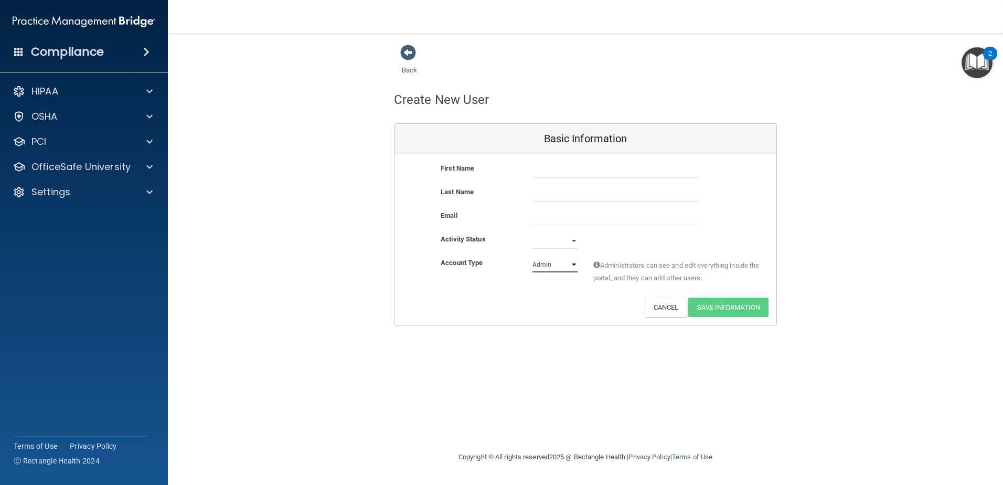
click at [546, 264] on select "Admin Member" at bounding box center [554, 264] width 45 height 16
click at [553, 169] on input "text" at bounding box center [615, 170] width 167 height 16
click at [542, 247] on select "Active Inactive" at bounding box center [554, 241] width 45 height 16
click at [514, 225] on div "Email" at bounding box center [585, 217] width 382 height 16
click at [407, 55] on span at bounding box center [408, 53] width 16 height 16
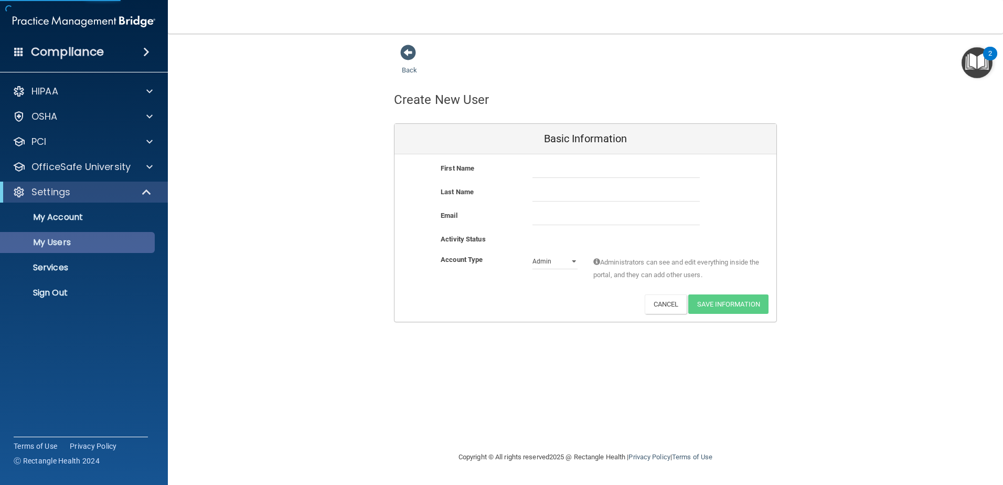
select select "20"
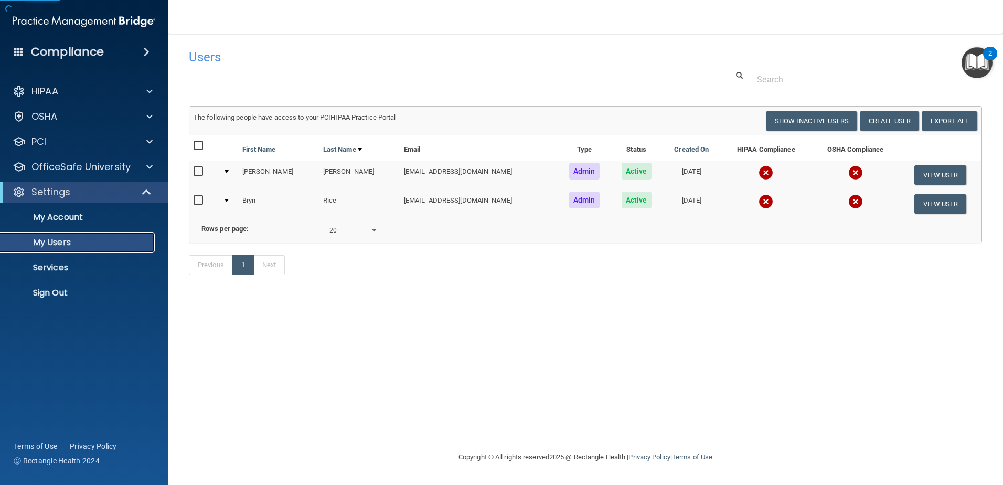
click at [90, 245] on p "My Users" at bounding box center [78, 242] width 143 height 10
click at [931, 166] on button "View User" at bounding box center [940, 174] width 52 height 19
